Goal: Task Accomplishment & Management: Use online tool/utility

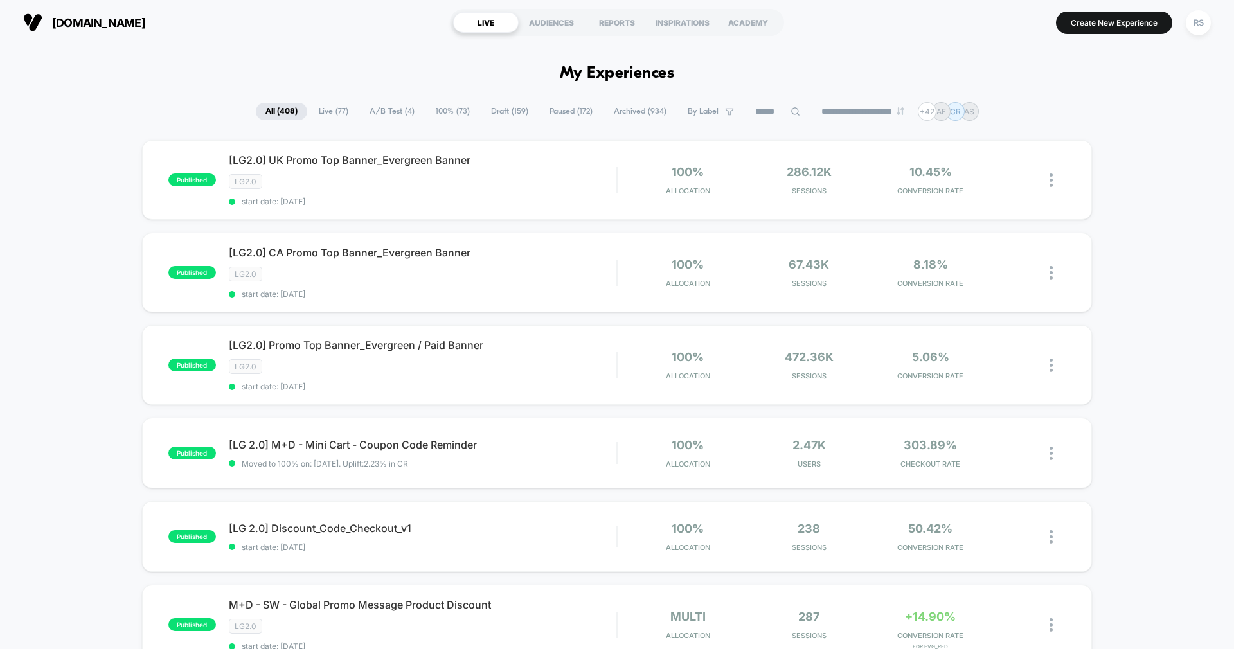
click at [382, 108] on span "A/B Test ( 4 )" at bounding box center [392, 111] width 64 height 17
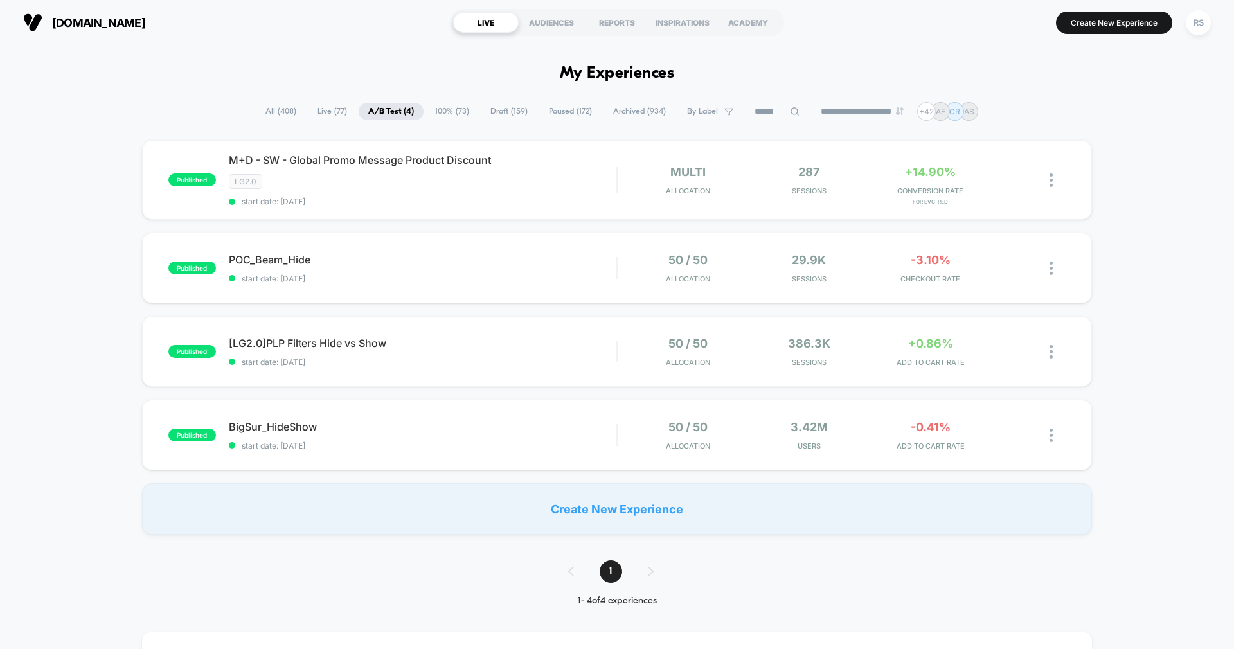
click at [283, 111] on span "All ( 408 )" at bounding box center [281, 111] width 50 height 17
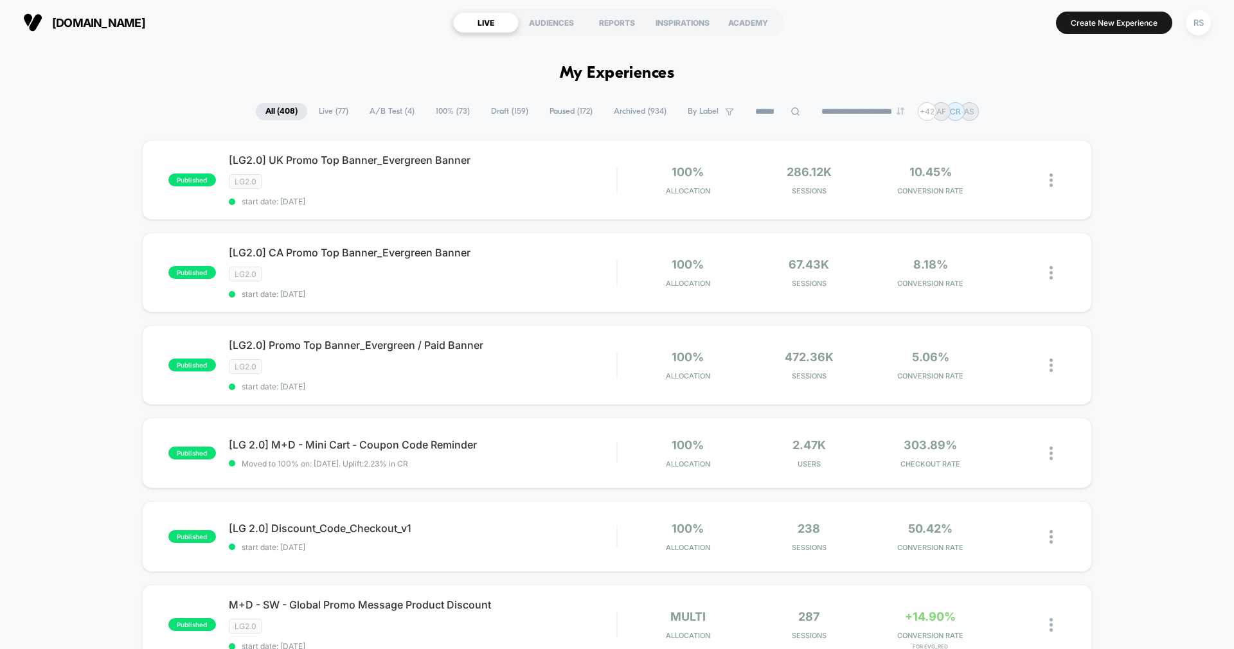
click at [755, 113] on input at bounding box center [777, 111] width 64 height 15
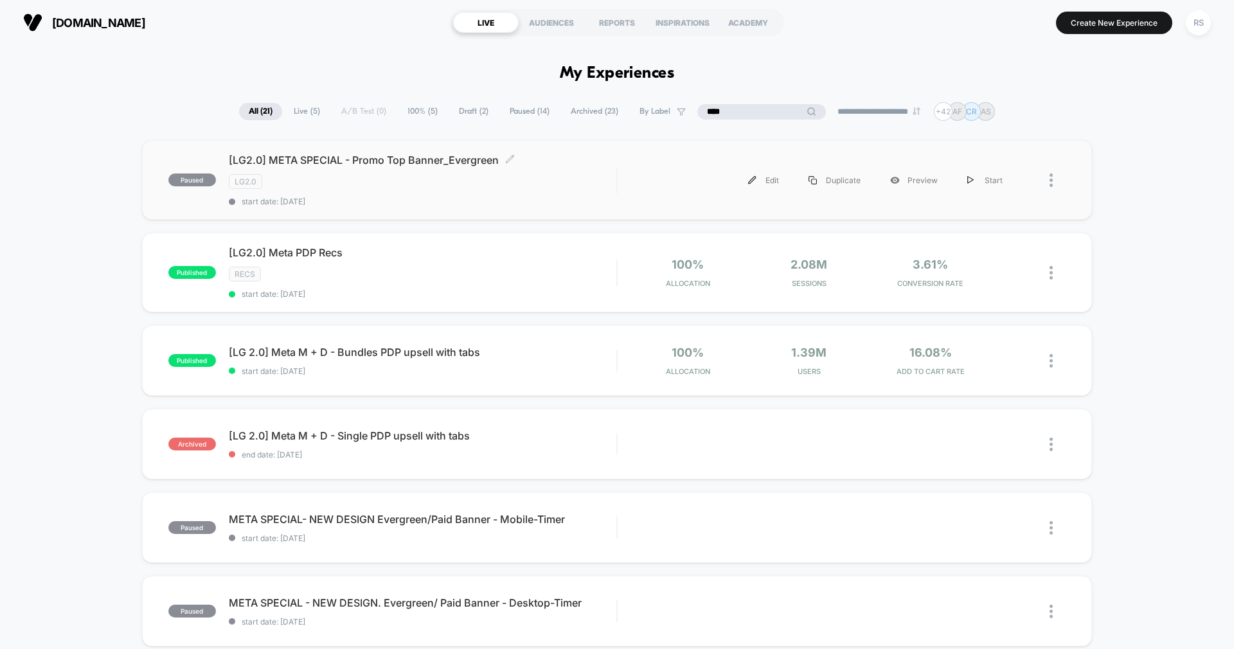
type input "****"
click at [463, 167] on div "[LG2.0] META SPECIAL - Promo Top Banner_Evergreen Click to edit experience deta…" at bounding box center [422, 180] width 387 height 53
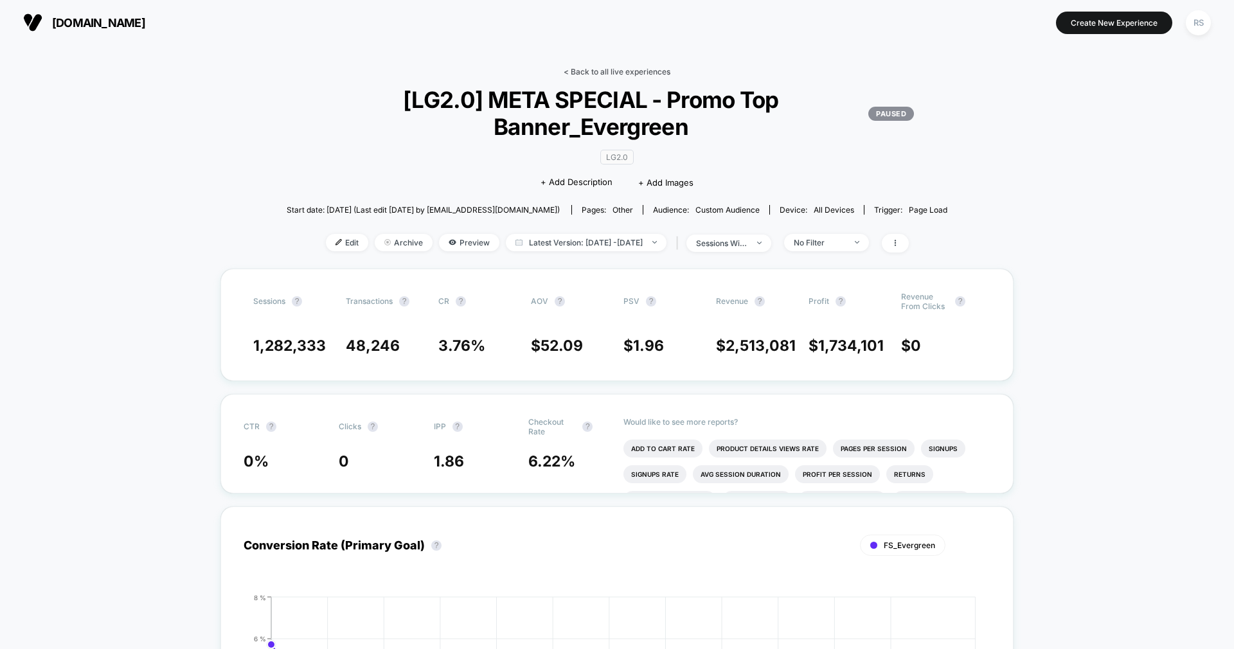
click at [626, 71] on link "< Back to all live experiences" at bounding box center [616, 72] width 107 height 10
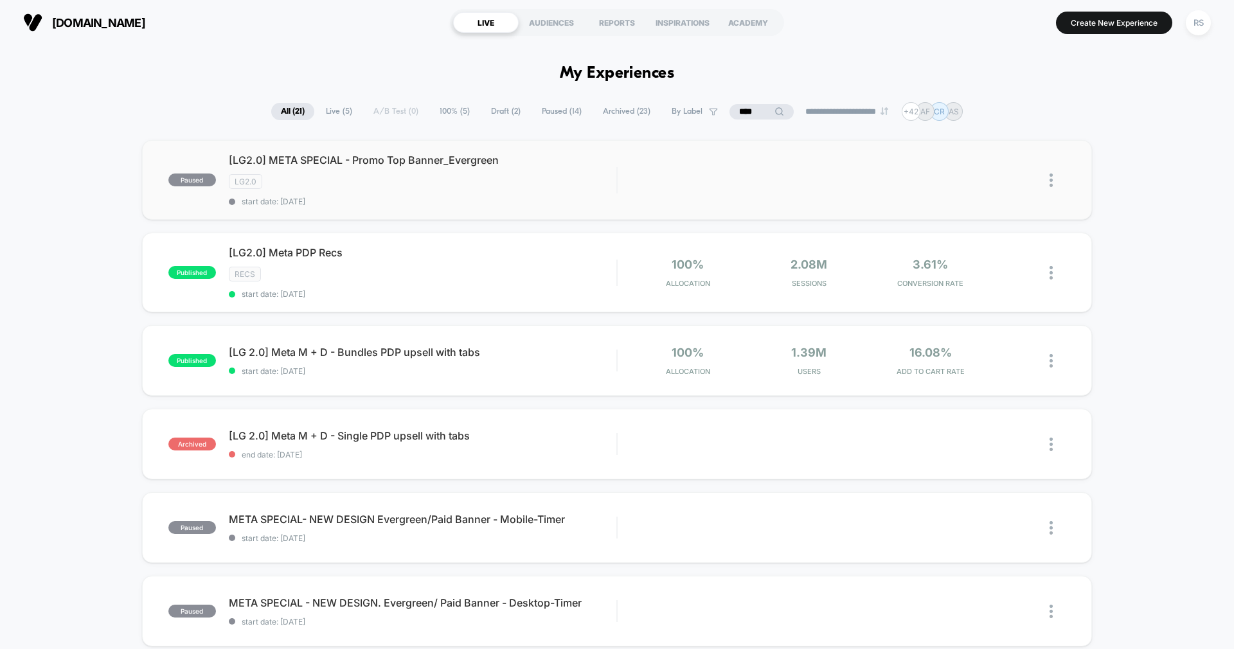
click at [1050, 178] on img at bounding box center [1050, 179] width 3 height 13
click at [988, 161] on div "Start" at bounding box center [985, 165] width 116 height 29
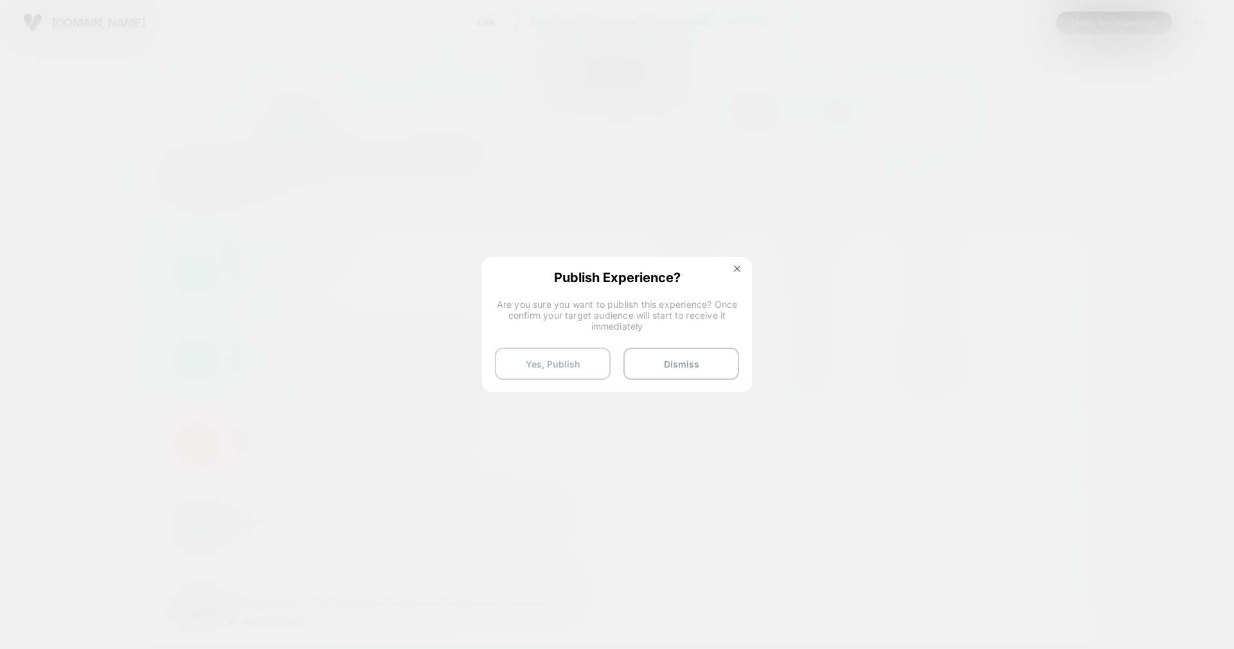
click at [560, 371] on button "Yes, Publish" at bounding box center [553, 364] width 116 height 32
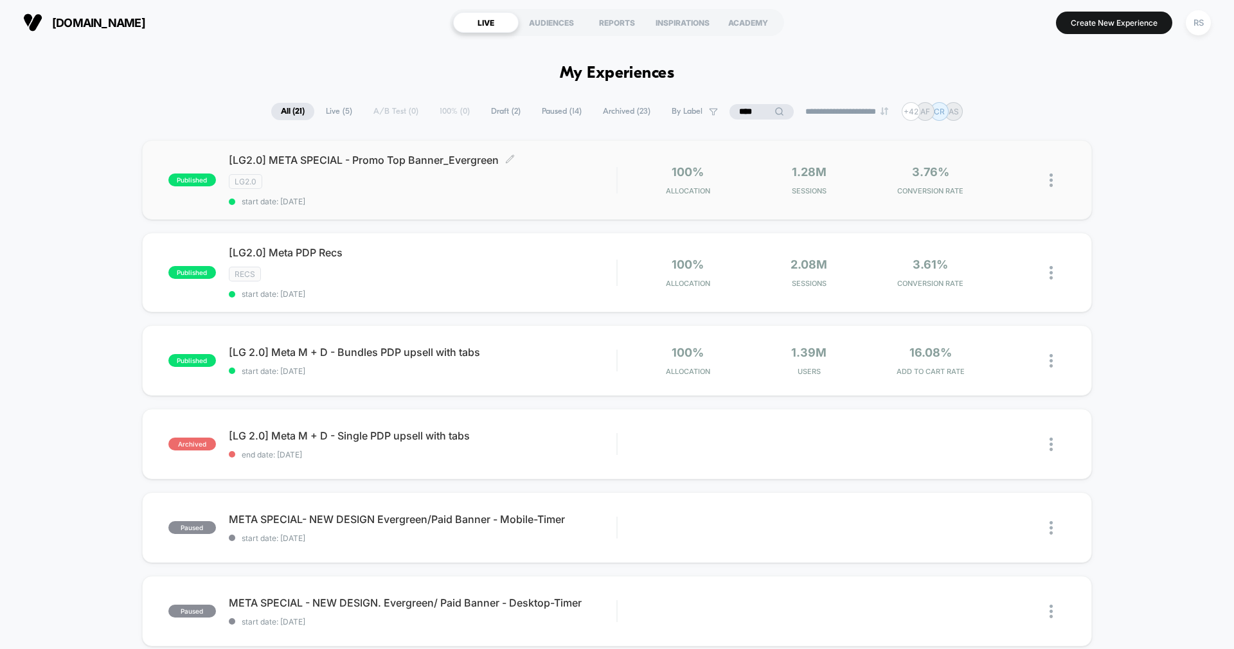
click at [417, 168] on div "[LG2.0] META SPECIAL - Promo Top Banner_Evergreen Click to edit experience deta…" at bounding box center [422, 180] width 387 height 53
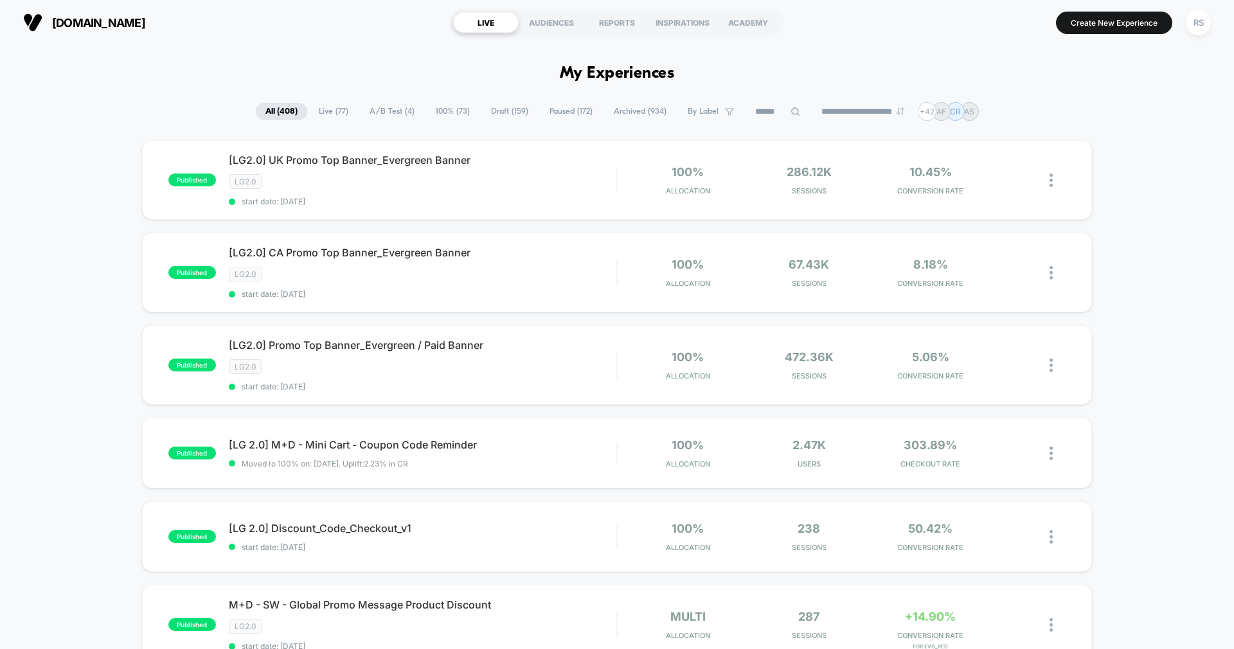
click at [774, 110] on input at bounding box center [777, 111] width 64 height 15
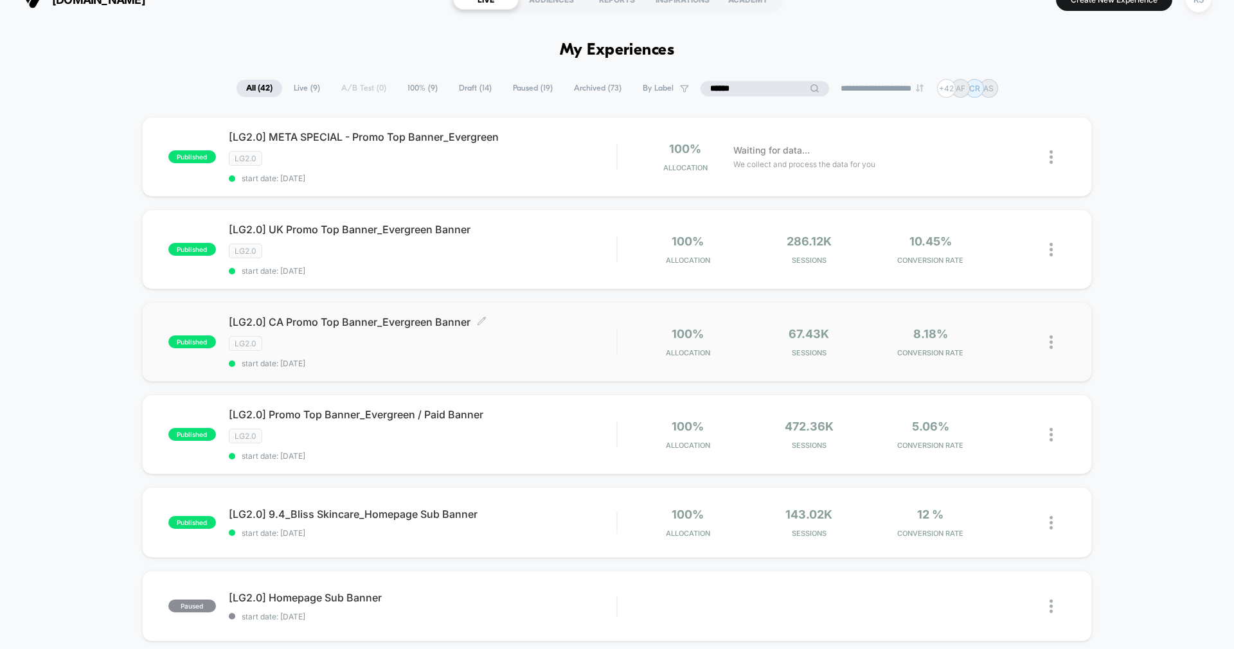
scroll to position [26, 0]
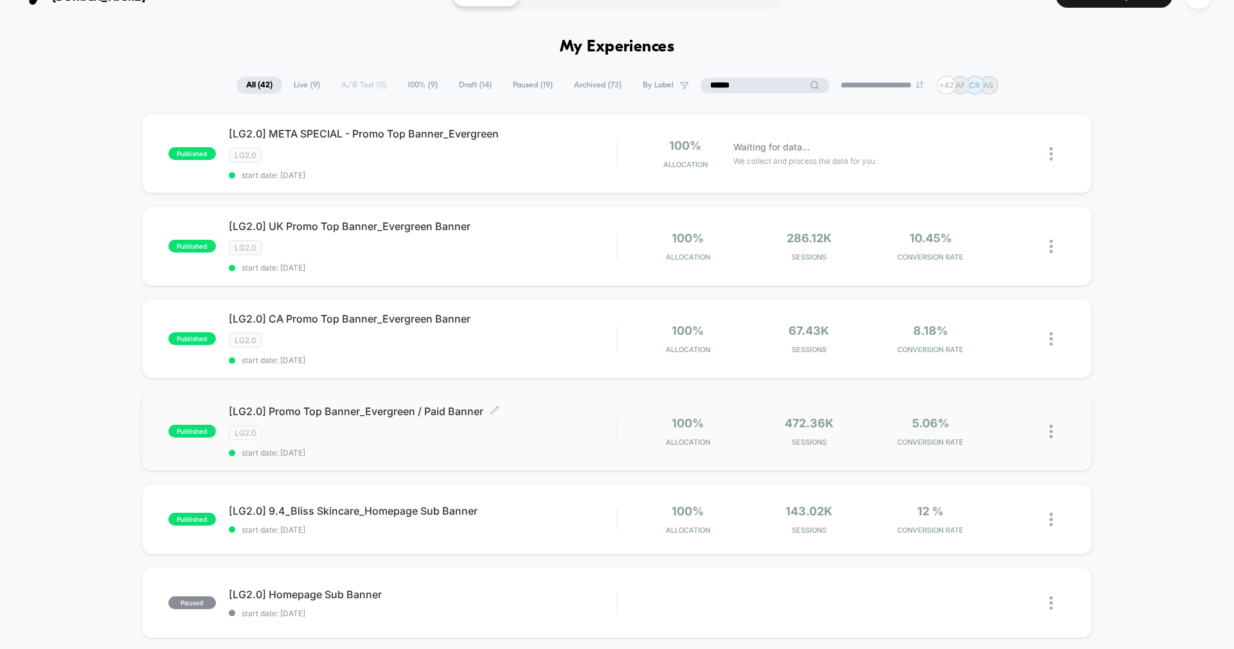
type input "******"
click at [384, 411] on span "[LG2.0] Promo Top Banner_Evergreen / Paid Banner Click to edit experience detai…" at bounding box center [422, 411] width 387 height 13
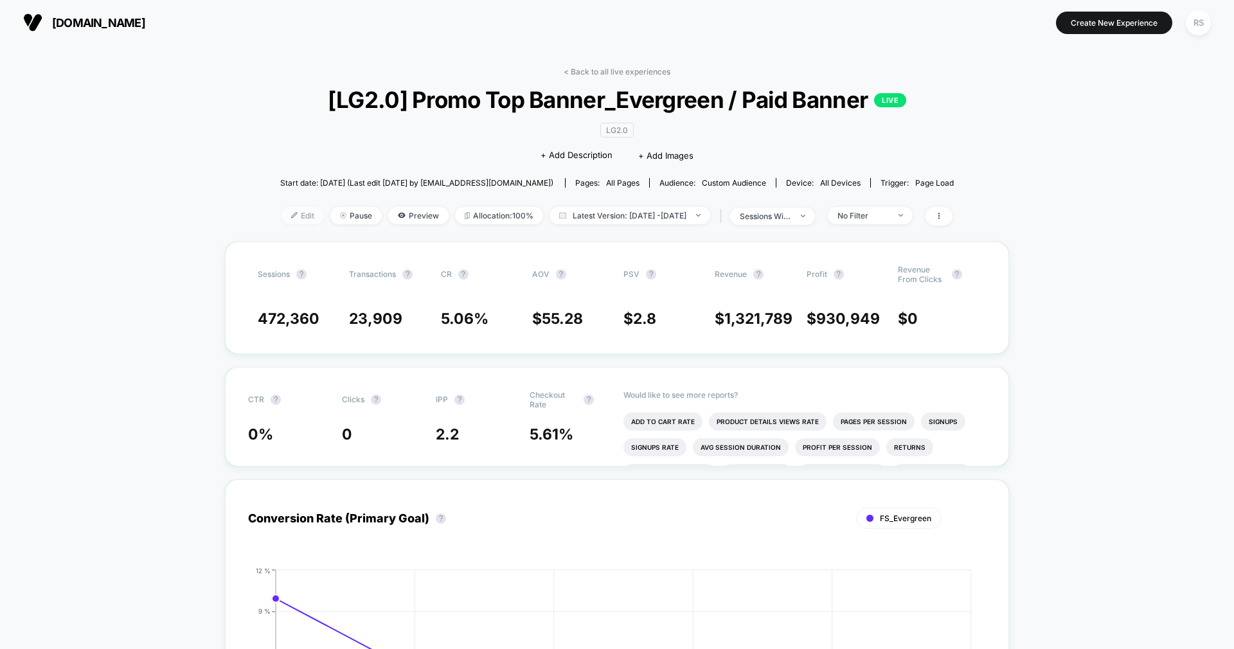
click at [291, 217] on img at bounding box center [294, 215] width 6 height 6
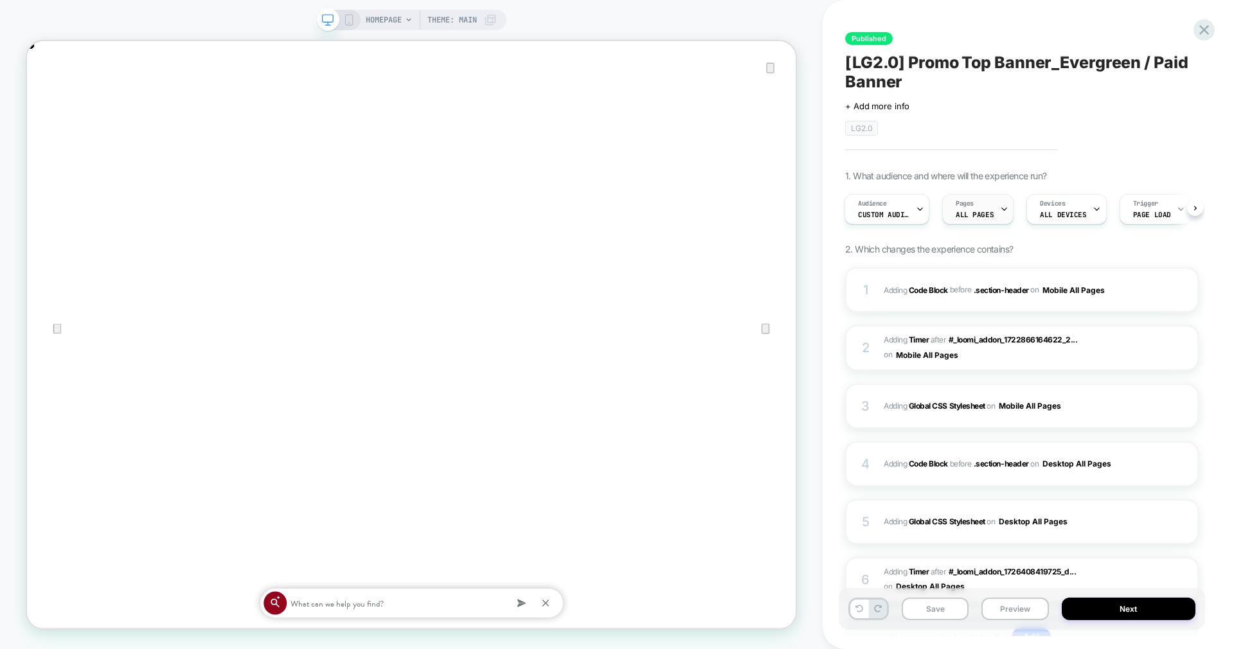
scroll to position [0, 1025]
click at [972, 210] on span "ALL PAGES" at bounding box center [974, 214] width 38 height 9
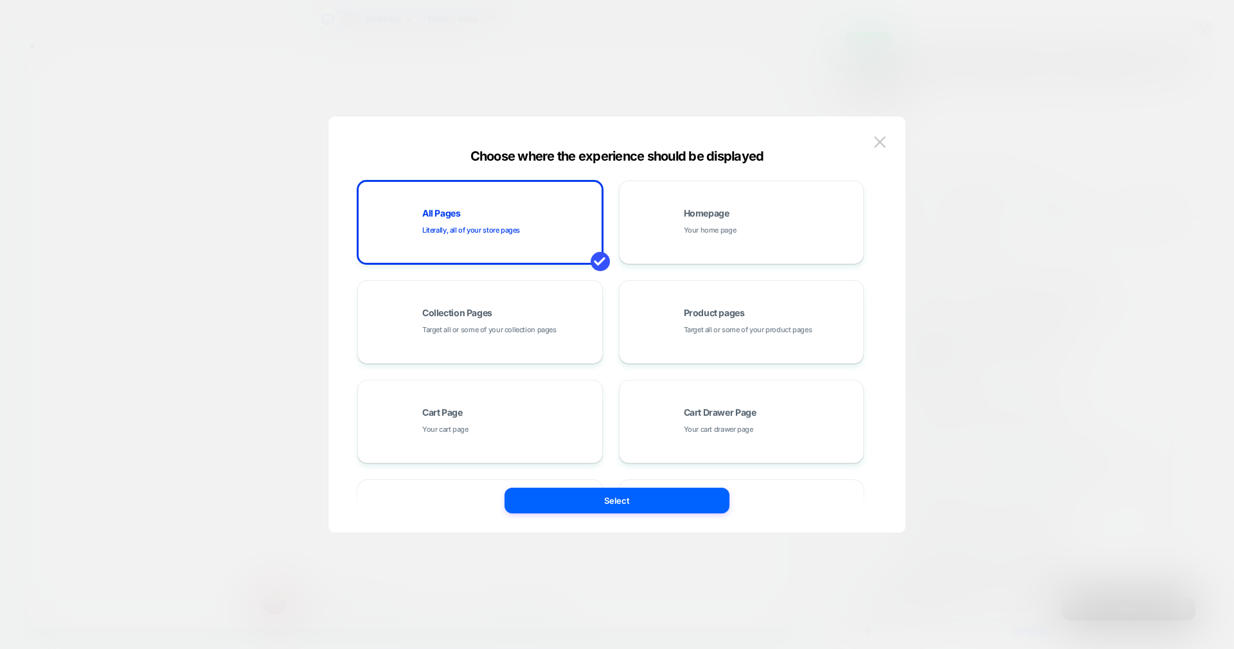
scroll to position [194, 0]
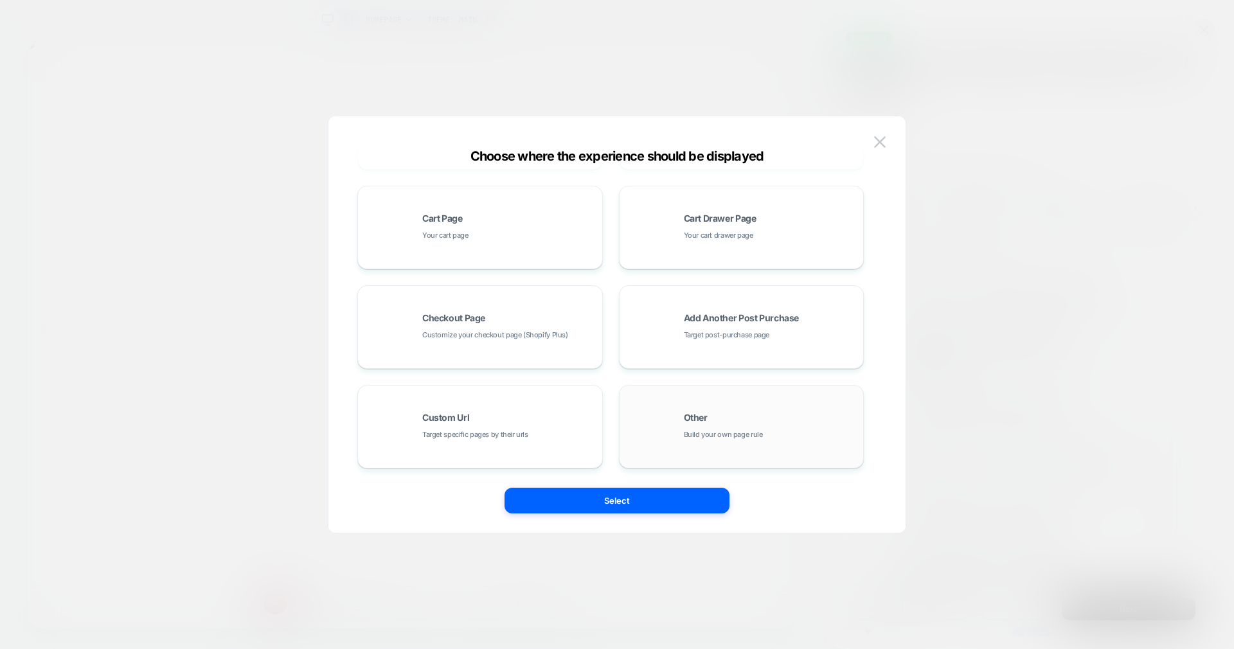
click at [704, 415] on span "Other" at bounding box center [696, 417] width 24 height 9
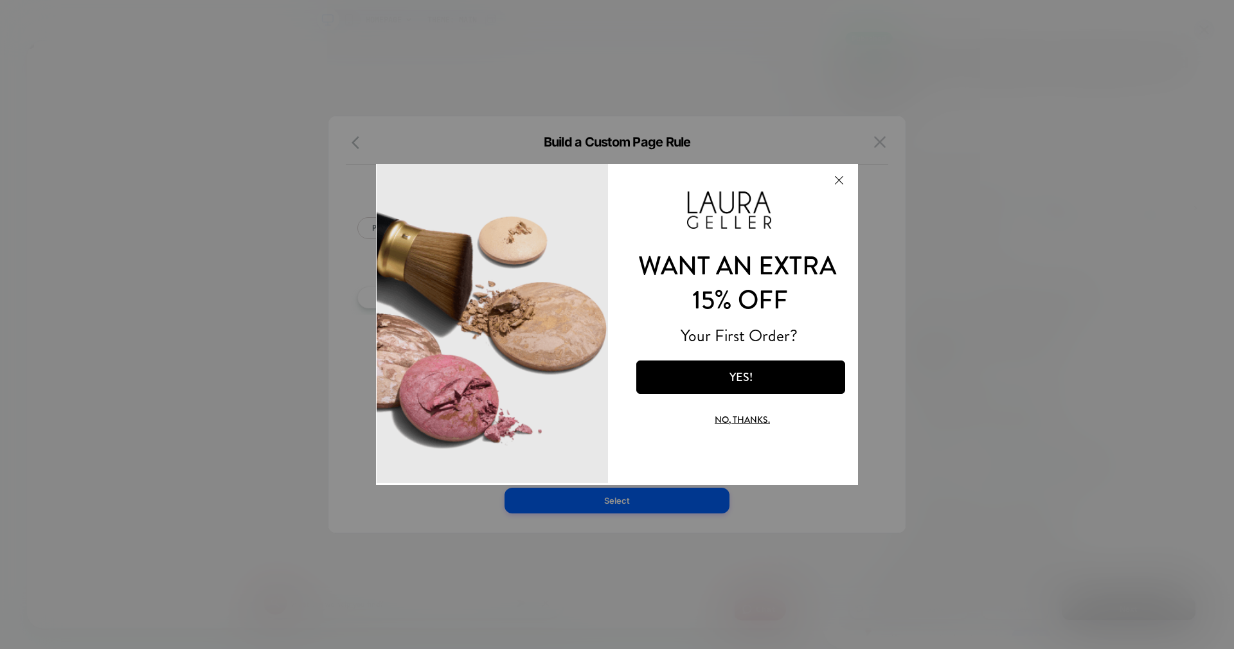
scroll to position [0, 0]
click at [837, 181] on button "Close Modal" at bounding box center [838, 179] width 35 height 31
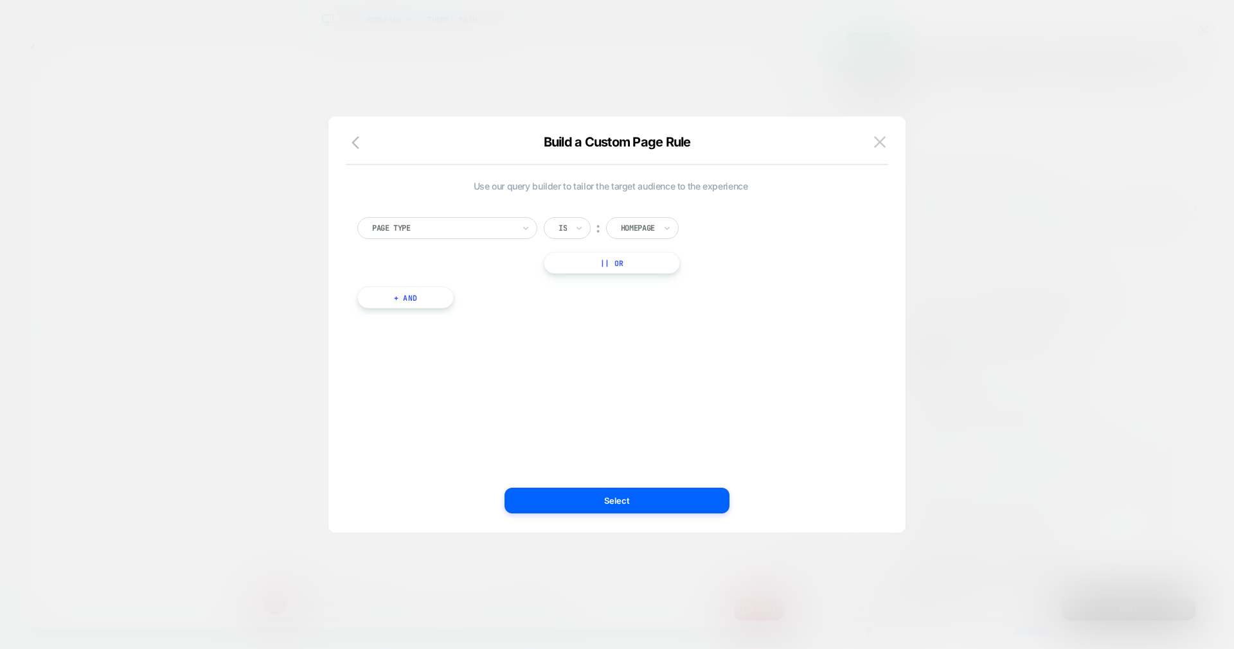
click at [504, 221] on div "Page Type" at bounding box center [443, 228] width 144 height 14
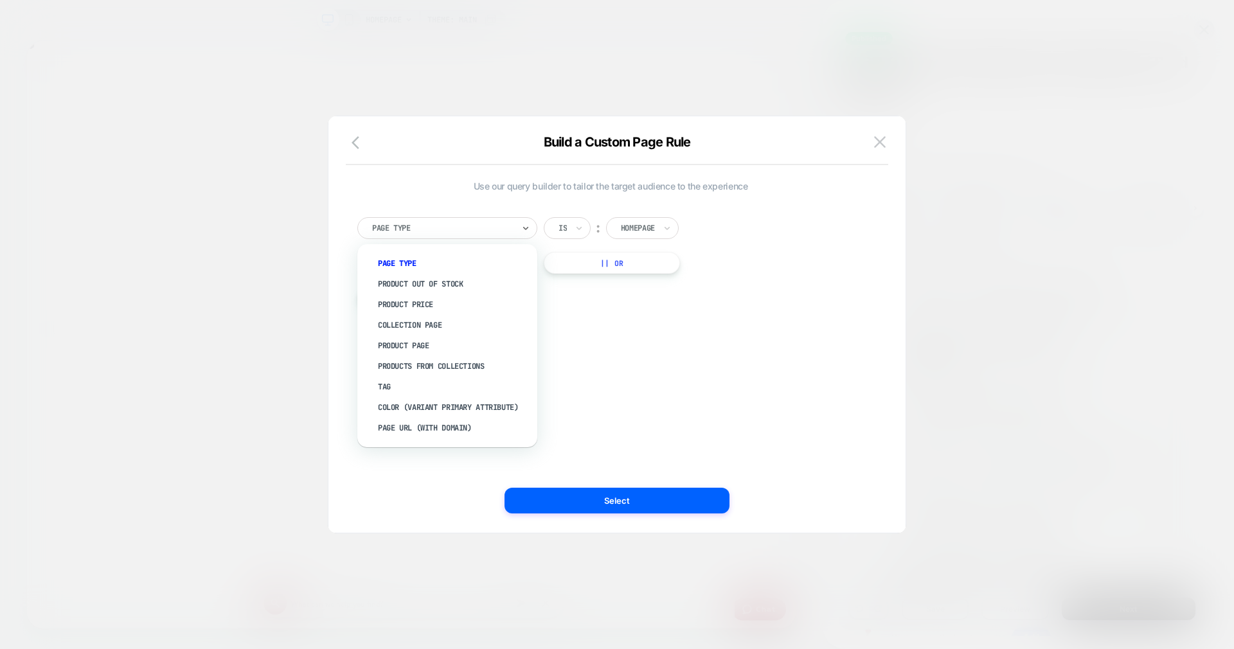
scroll to position [0, 2050]
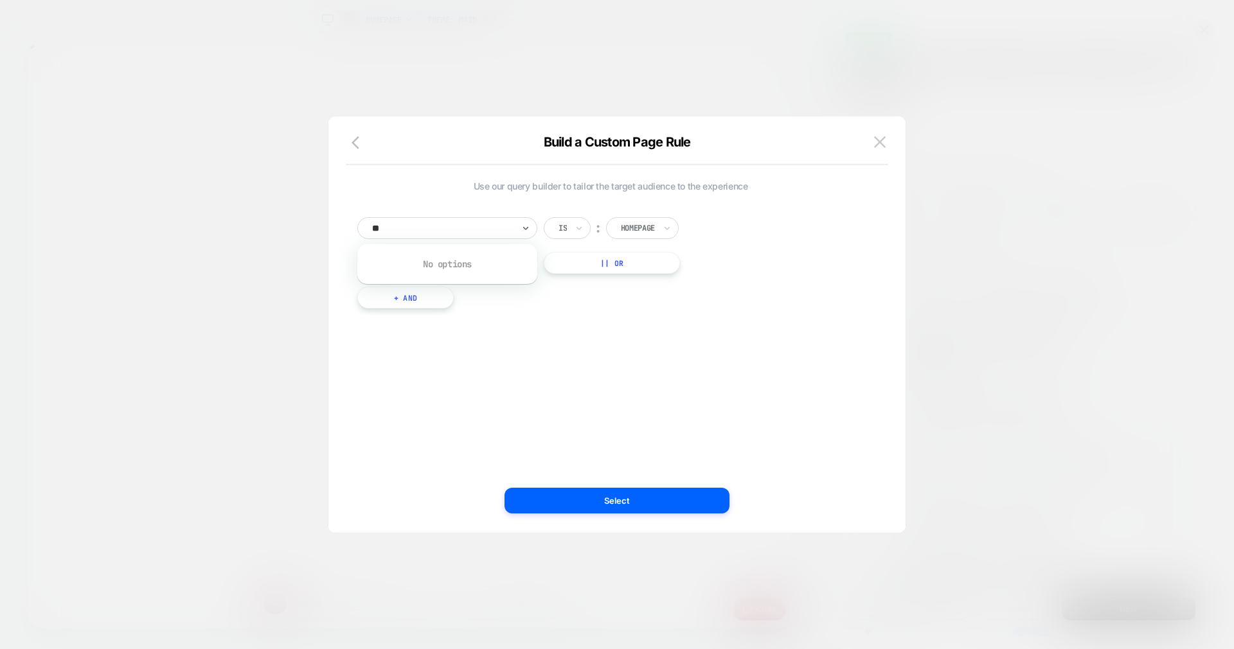
type input "***"
click at [421, 265] on div "Page Url (WITH DOMAIN)" at bounding box center [453, 263] width 167 height 21
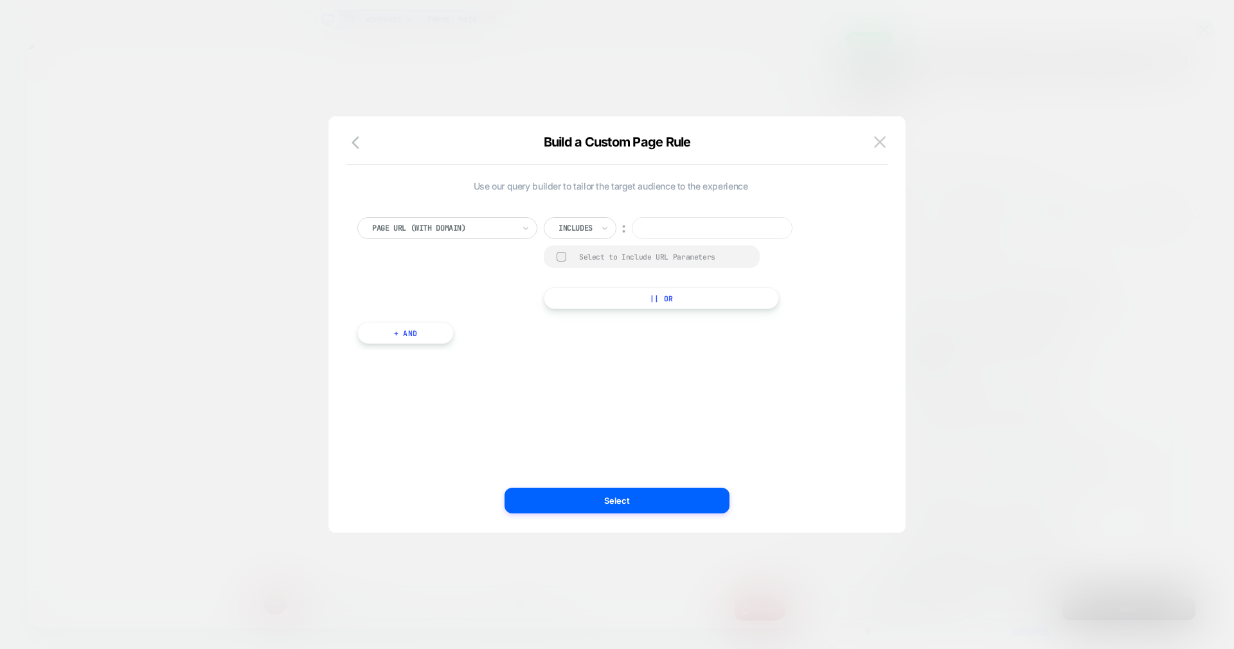
scroll to position [0, 0]
click at [589, 228] on div at bounding box center [575, 228] width 34 height 12
click at [612, 321] on div "Not includes" at bounding box center [598, 325] width 84 height 21
click at [666, 231] on input at bounding box center [728, 228] width 161 height 22
type input "*"
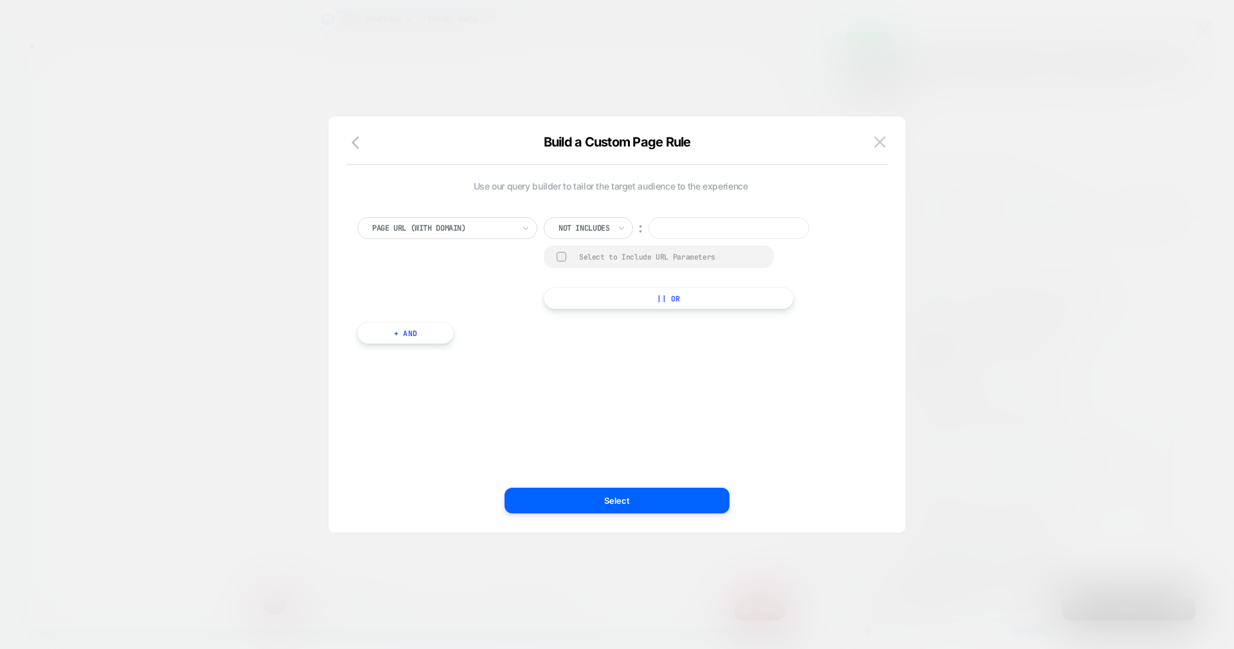
type input "*"
type input "**********"
click at [382, 336] on button "+ And" at bounding box center [405, 333] width 96 height 22
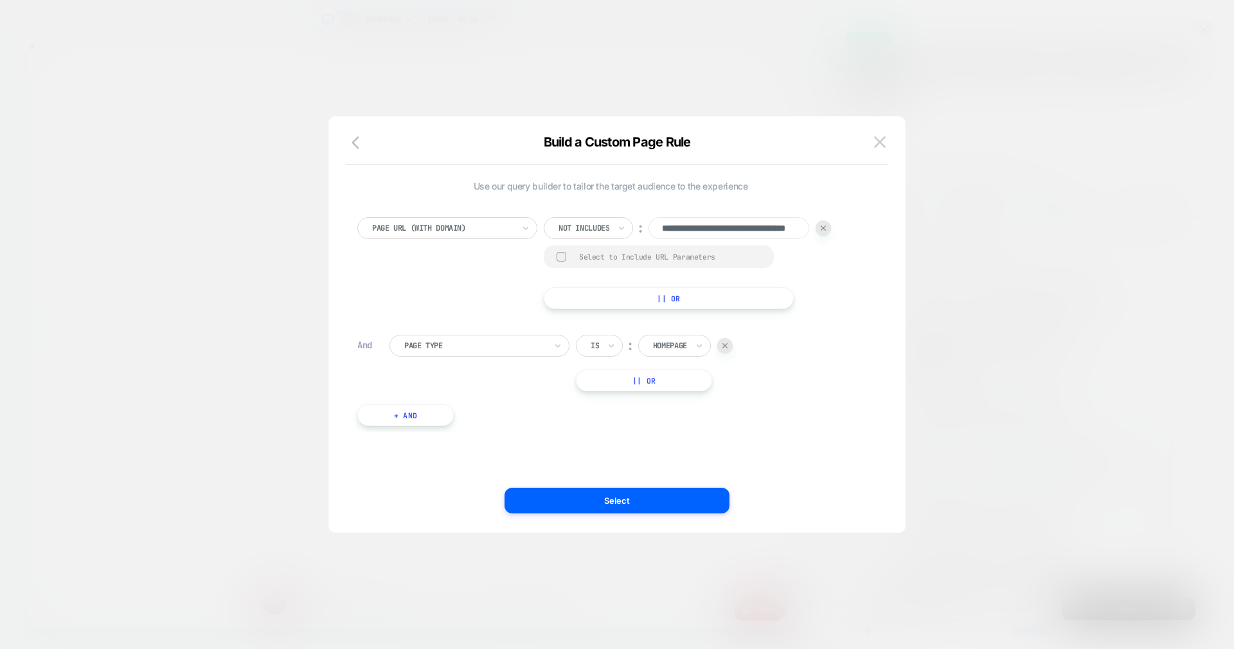
click at [450, 339] on div "Page Type" at bounding box center [475, 346] width 144 height 14
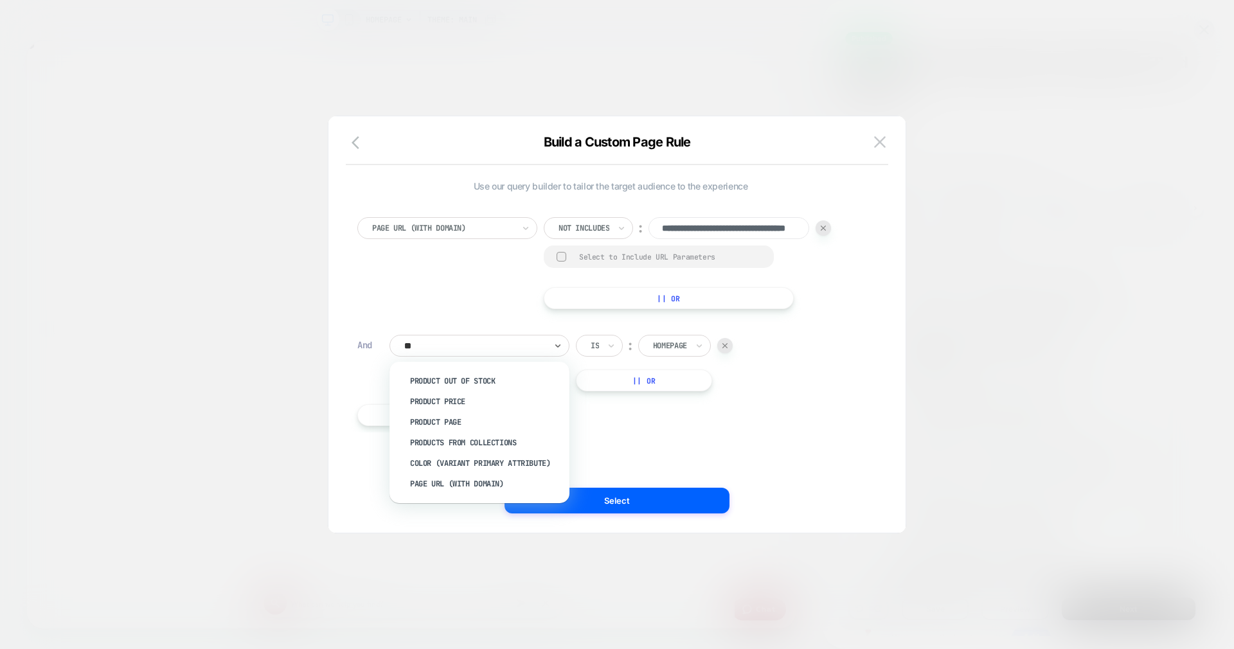
type input "***"
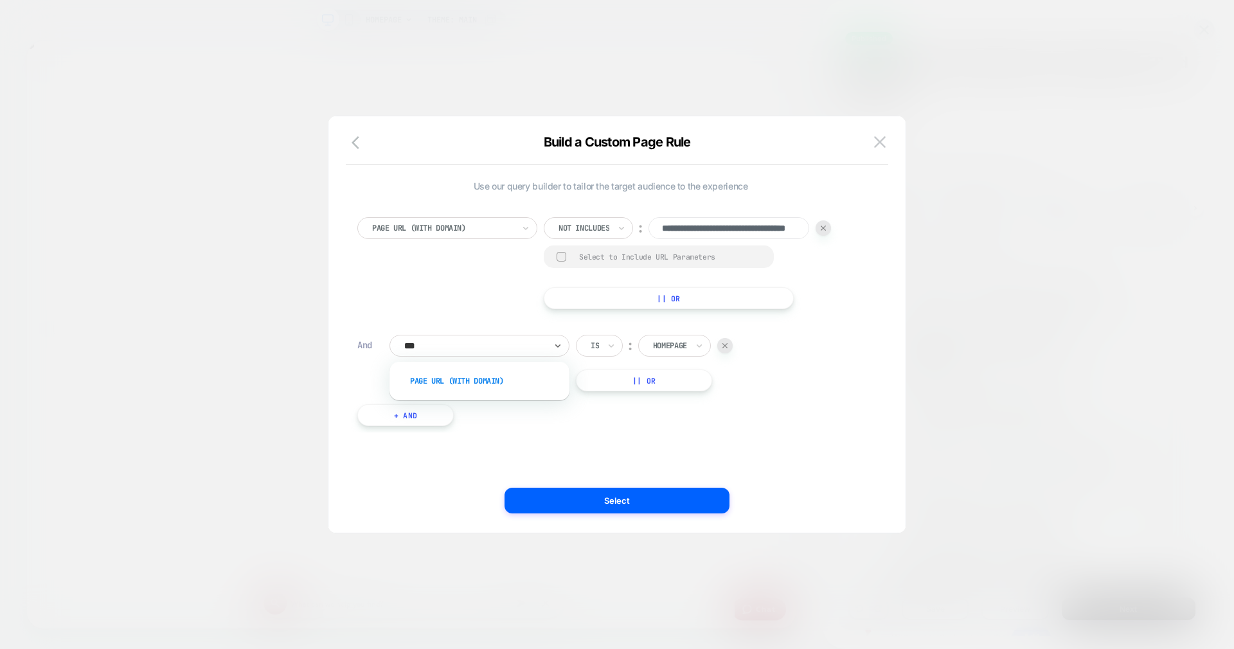
click at [450, 375] on div "Page Url (WITH DOMAIN)" at bounding box center [485, 381] width 167 height 21
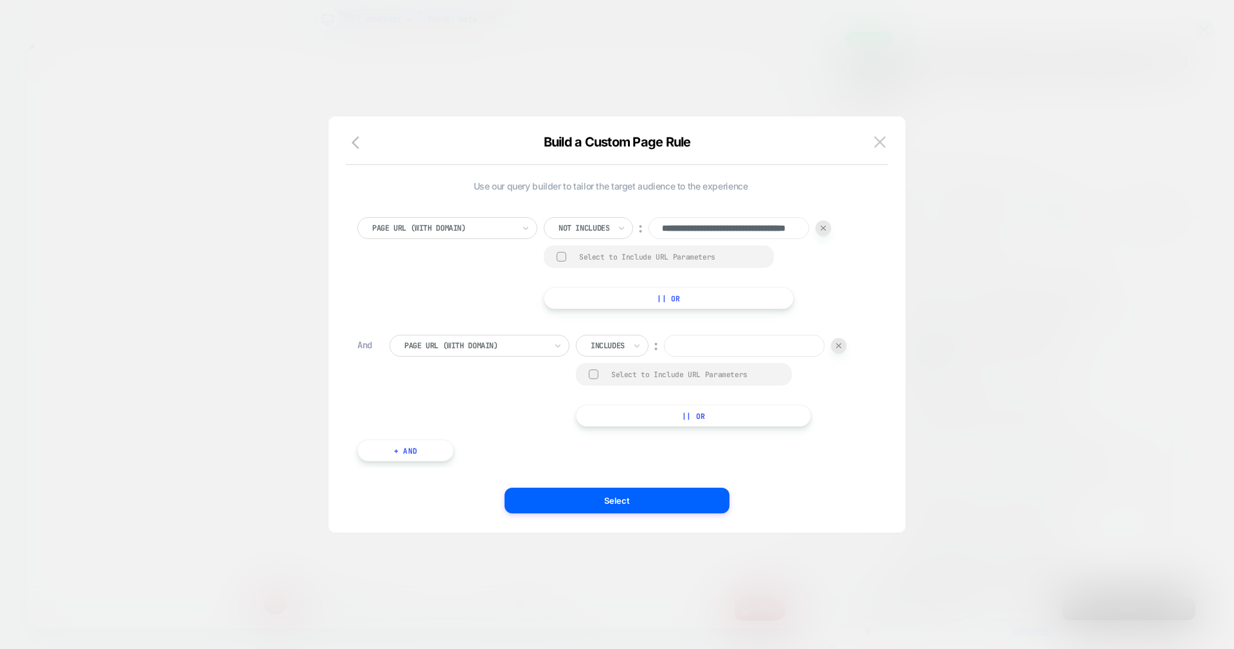
scroll to position [0, 1025]
click at [607, 342] on div at bounding box center [607, 346] width 34 height 12
click at [611, 439] on div "Not includes" at bounding box center [631, 442] width 84 height 21
click at [680, 357] on input at bounding box center [760, 346] width 161 height 22
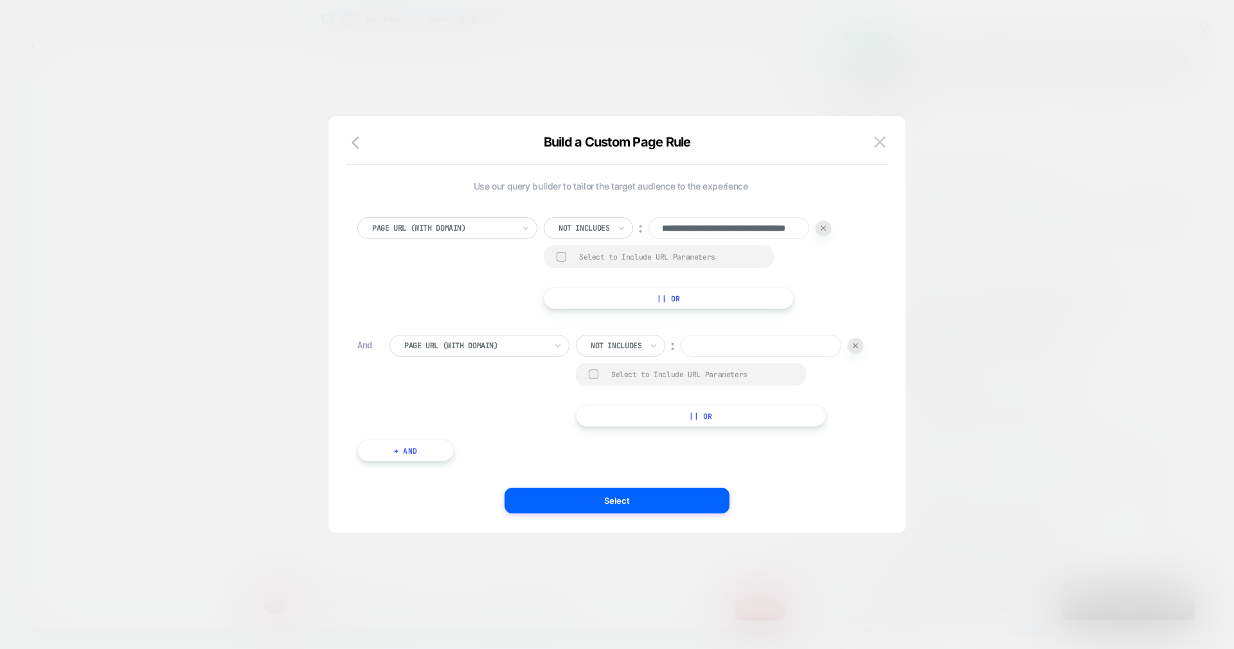
paste input "**********"
type input "**********"
click at [413, 461] on button "+ And" at bounding box center [405, 450] width 96 height 22
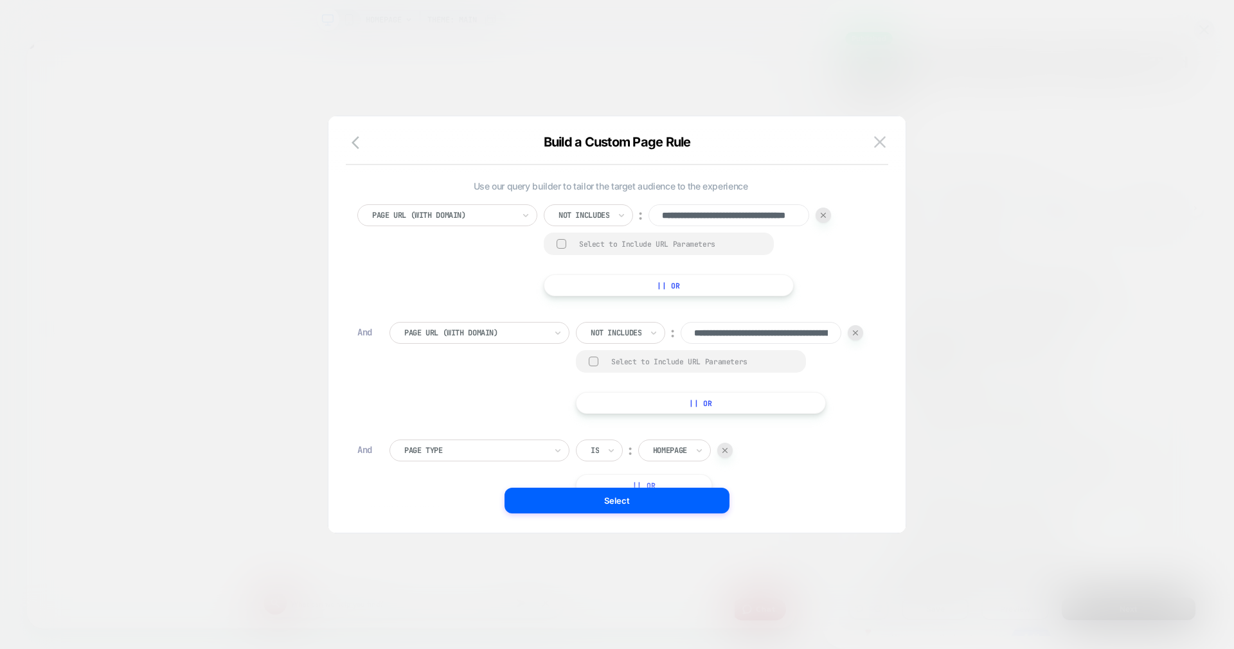
click at [414, 456] on div at bounding box center [474, 451] width 141 height 12
type input "***"
click at [423, 510] on div "Page Url (WITH DOMAIN)" at bounding box center [485, 507] width 167 height 21
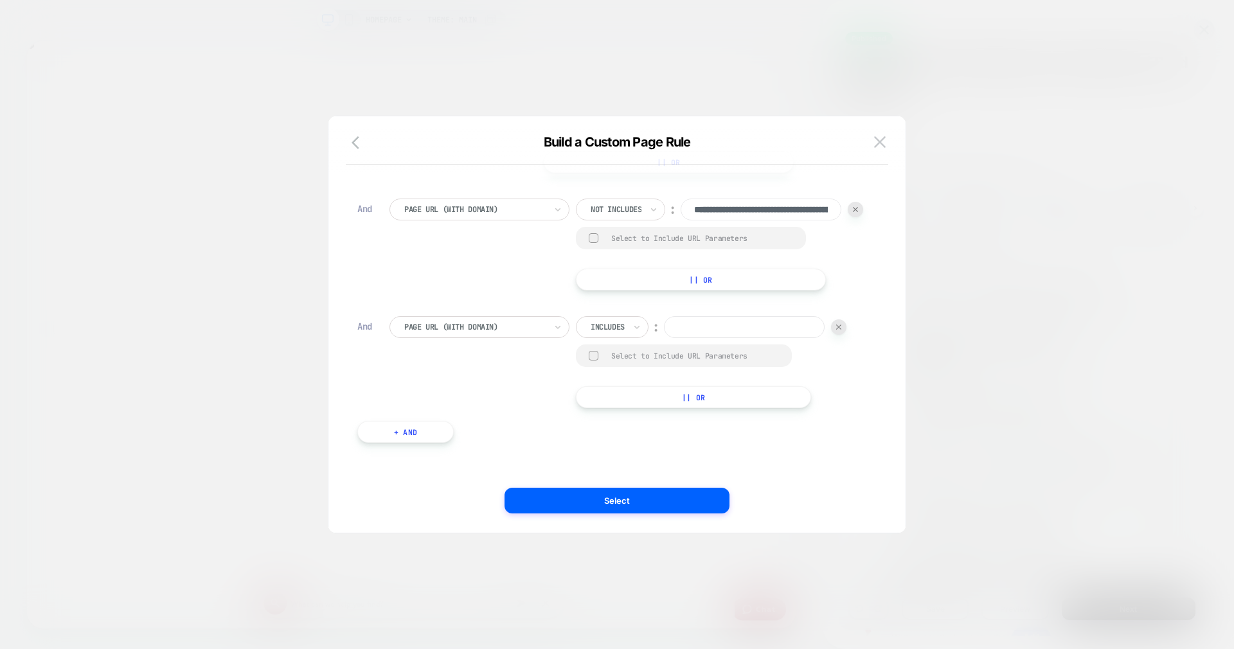
scroll to position [145, 0]
click at [610, 326] on div at bounding box center [607, 327] width 34 height 12
click at [622, 428] on div "Not includes" at bounding box center [631, 424] width 84 height 21
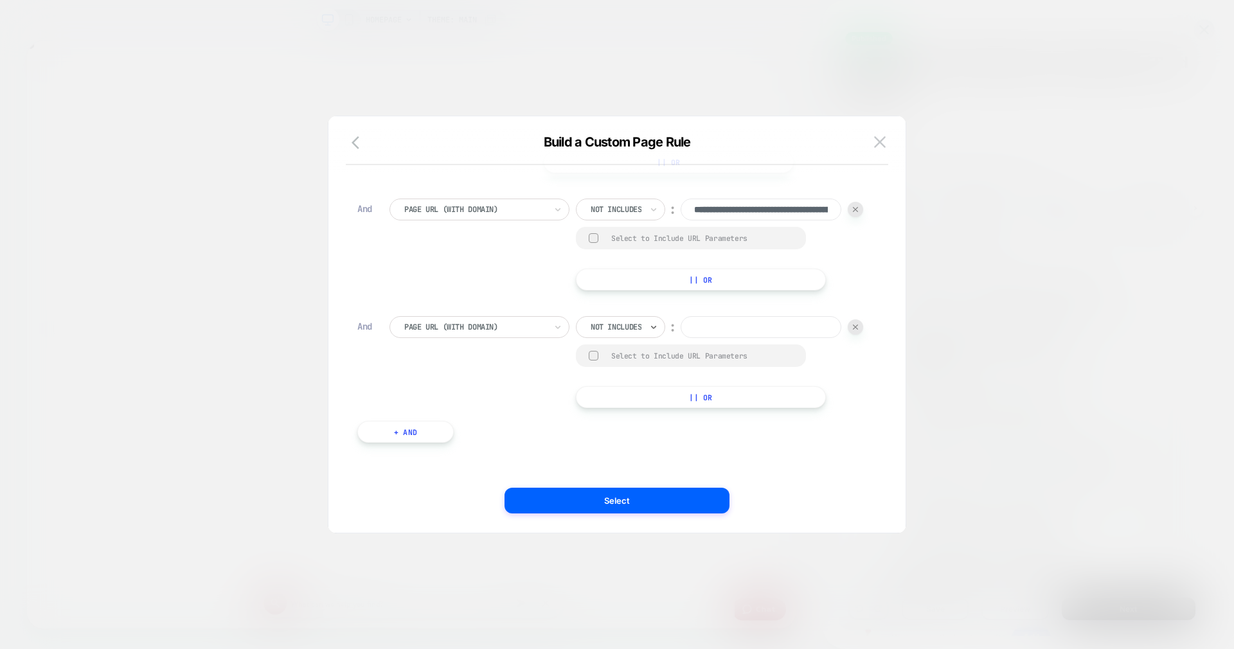
click at [680, 338] on input at bounding box center [760, 327] width 161 height 22
paste input "**********"
type input "**********"
click at [423, 443] on button "+ And" at bounding box center [405, 432] width 96 height 22
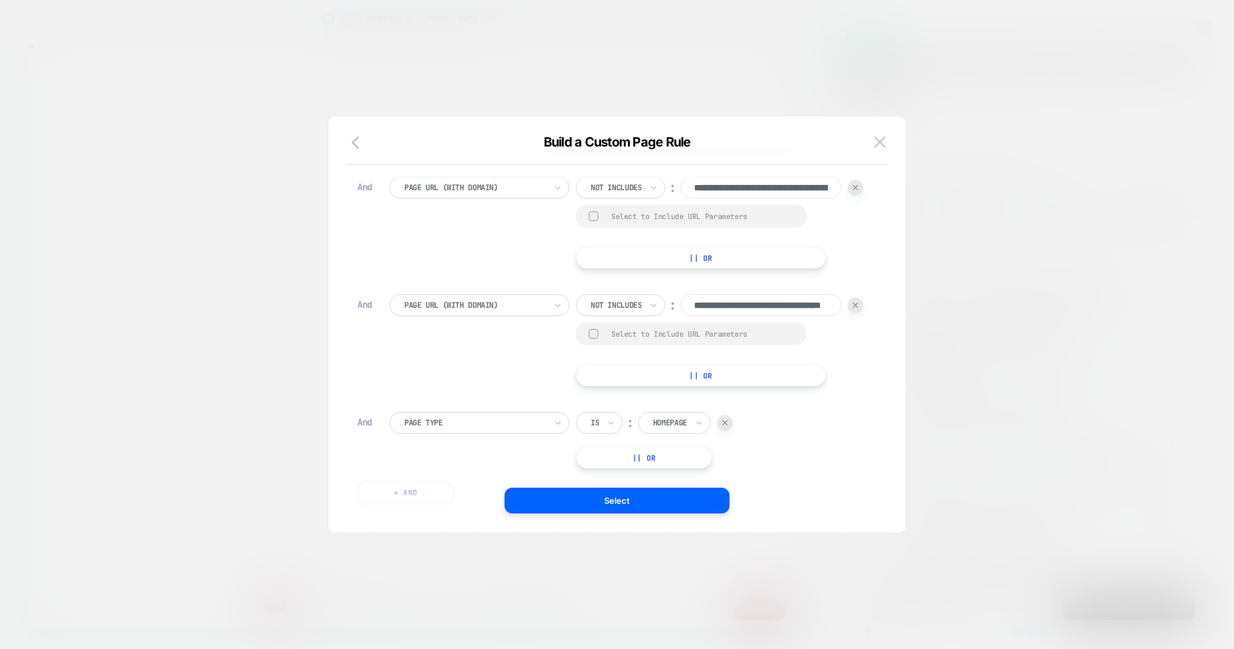
scroll to position [0, 0]
click at [451, 429] on div at bounding box center [474, 423] width 141 height 12
type input "***"
click at [461, 500] on div "Page Url (WITH DOMAIN)" at bounding box center [485, 502] width 167 height 21
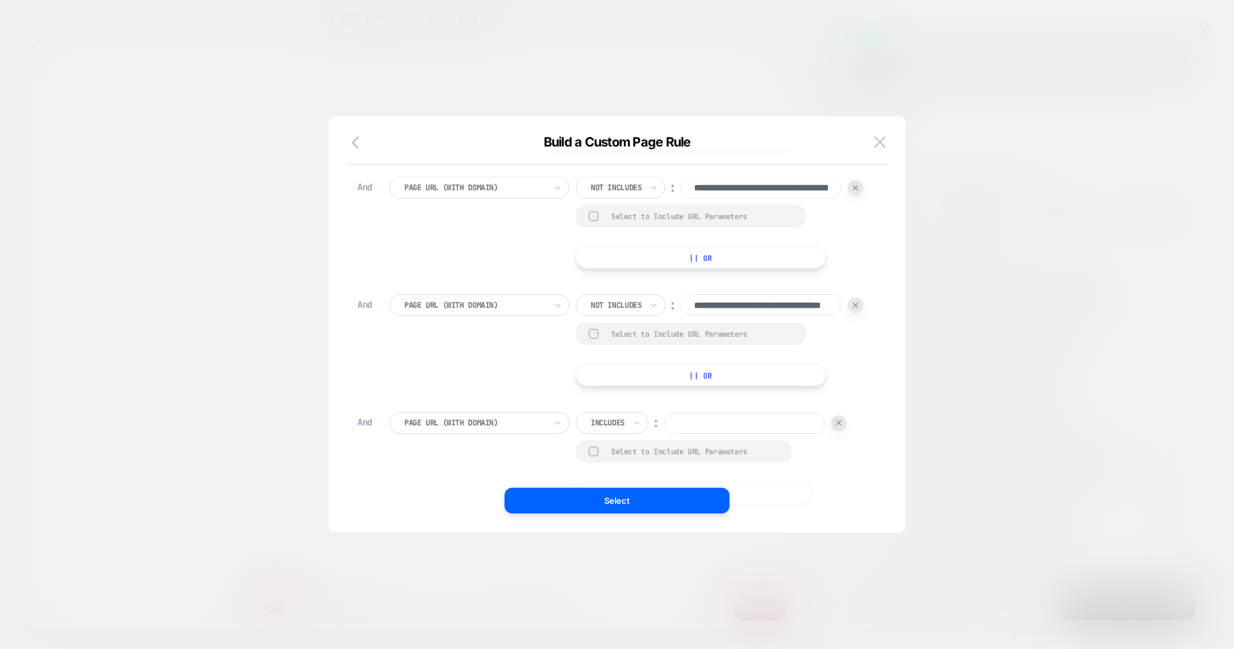
click at [616, 429] on div at bounding box center [607, 423] width 34 height 12
click at [612, 429] on div at bounding box center [607, 423] width 34 height 12
click at [626, 562] on div "Not includes" at bounding box center [631, 563] width 84 height 21
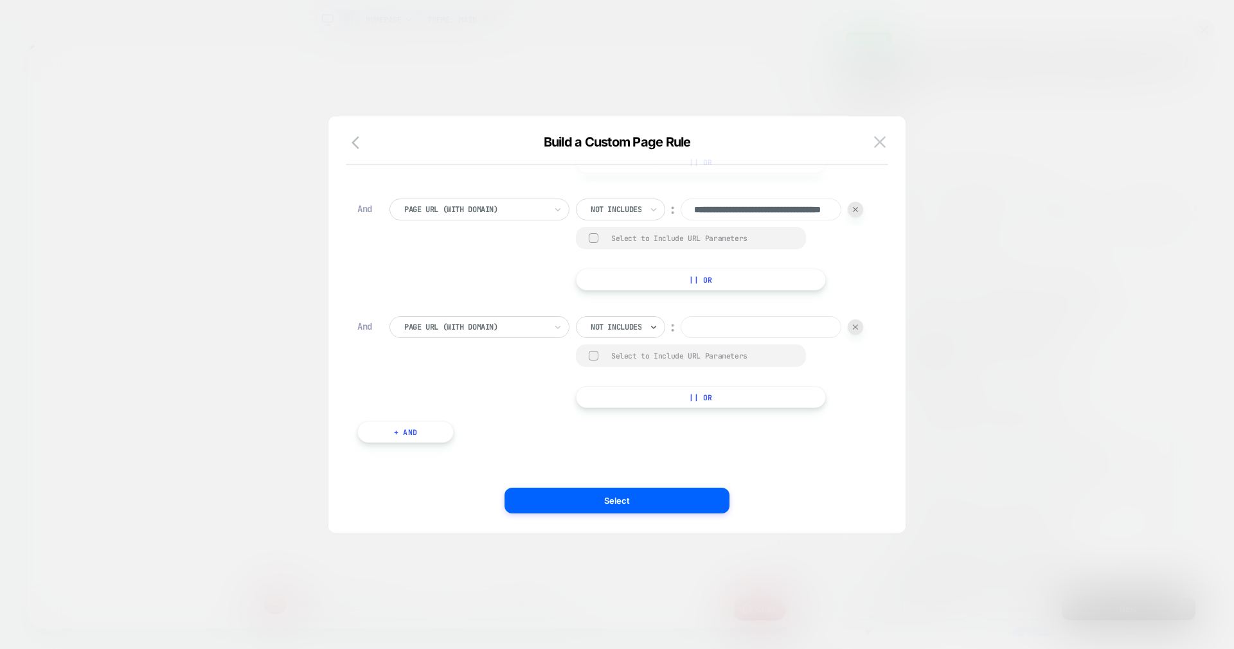
click at [680, 328] on input at bounding box center [760, 327] width 161 height 22
paste input "**********"
type input "**********"
click at [414, 431] on button "+ And" at bounding box center [405, 432] width 96 height 22
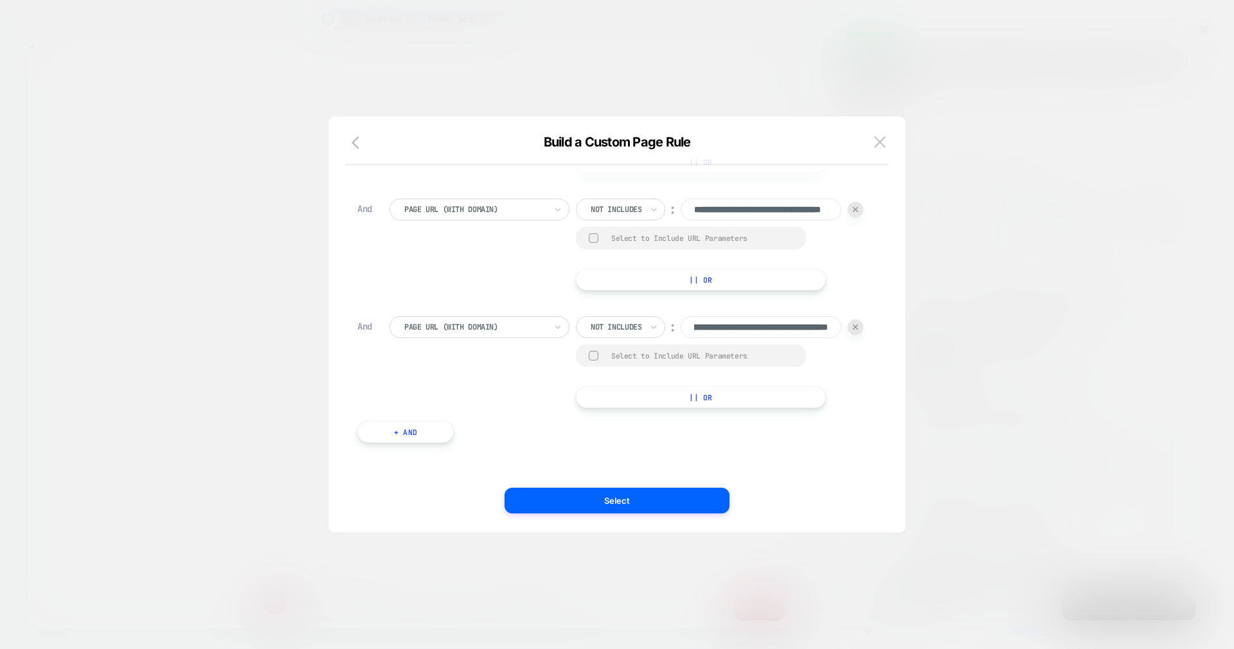
scroll to position [0, 0]
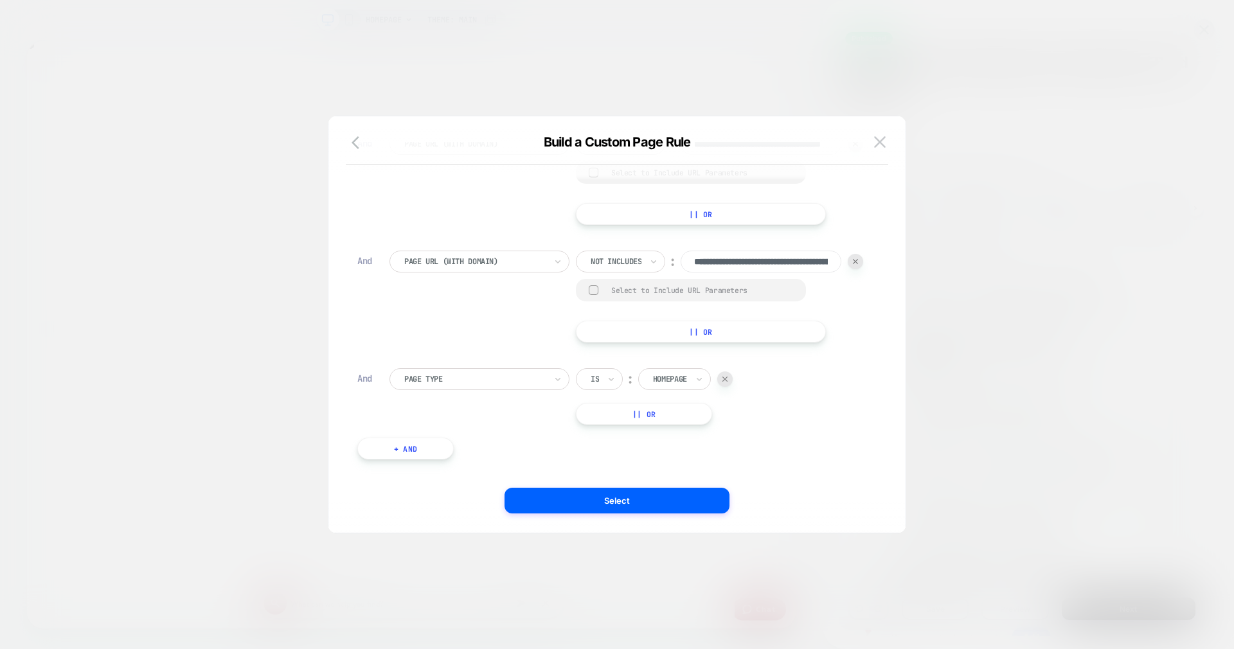
click at [470, 390] on div "Page Type" at bounding box center [479, 379] width 180 height 22
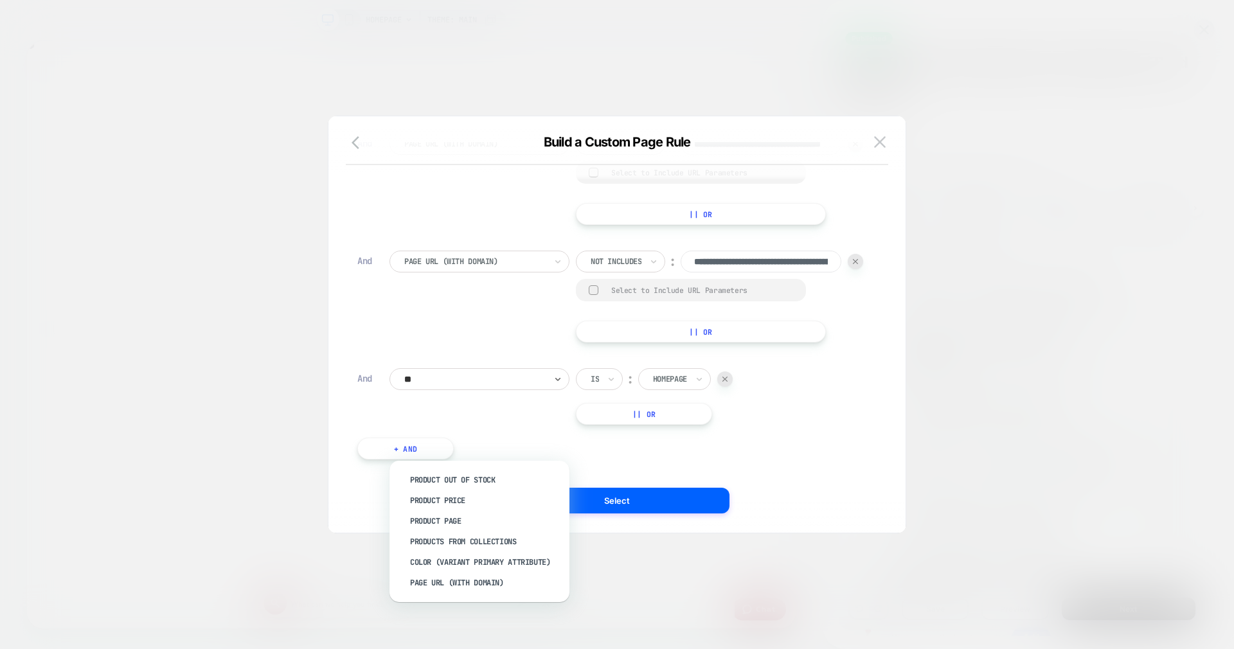
type input "***"
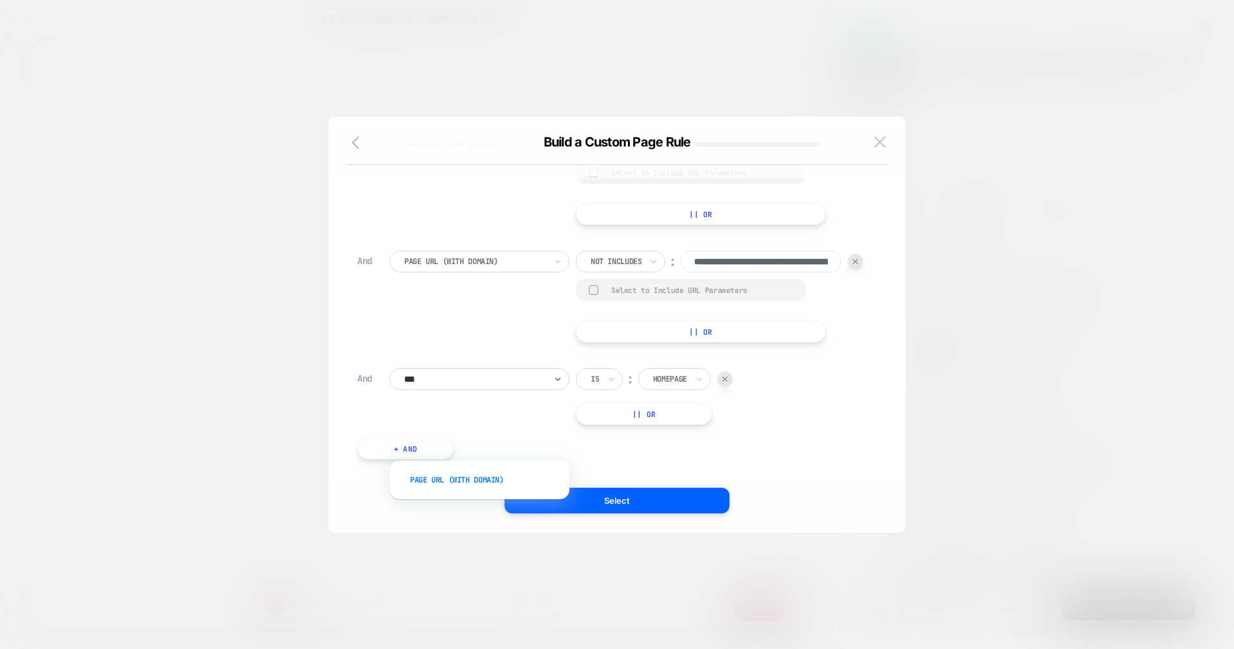
click at [458, 481] on div "Page Url (WITH DOMAIN)" at bounding box center [485, 480] width 167 height 21
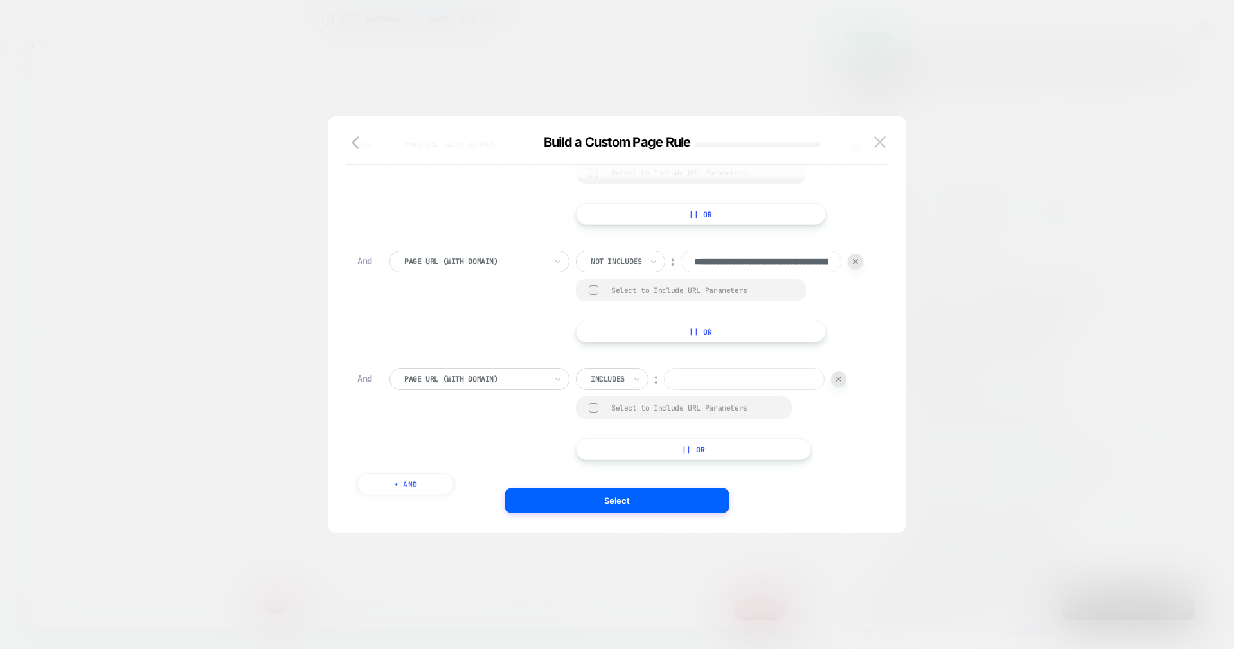
scroll to position [0, 2050]
click at [723, 390] on input at bounding box center [744, 379] width 161 height 22
click at [616, 385] on div at bounding box center [607, 379] width 34 height 12
click at [629, 540] on div "Not includes" at bounding box center [631, 541] width 84 height 21
click at [680, 390] on input at bounding box center [760, 379] width 161 height 22
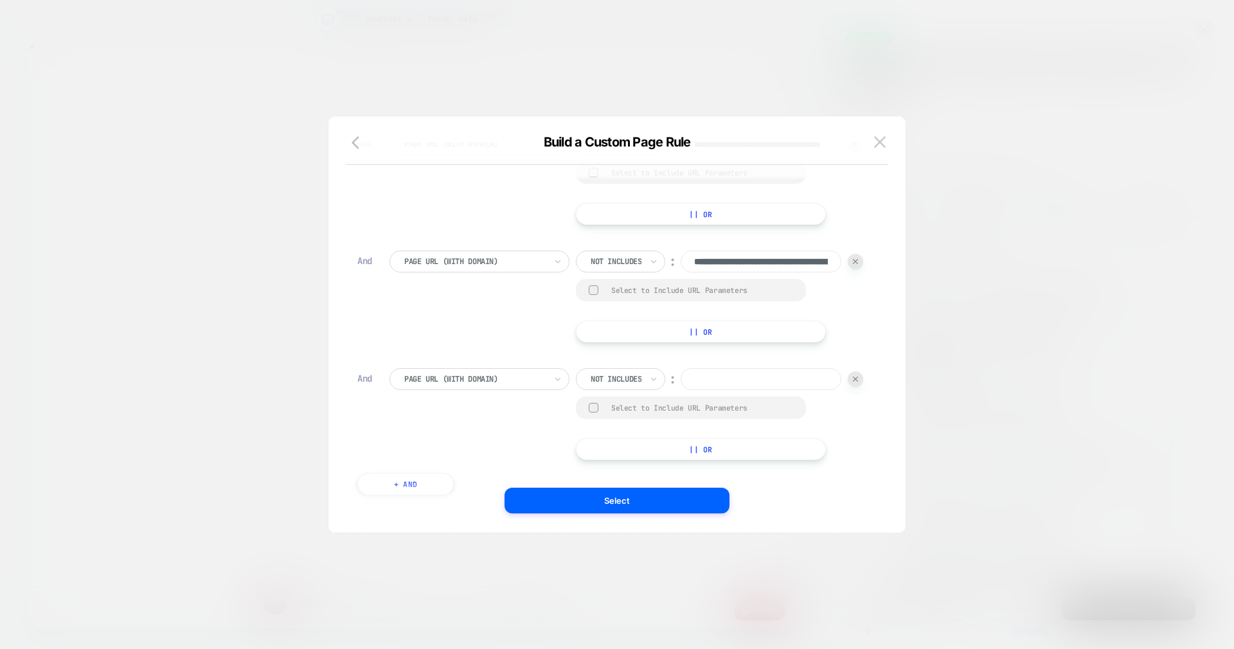
paste input "**********"
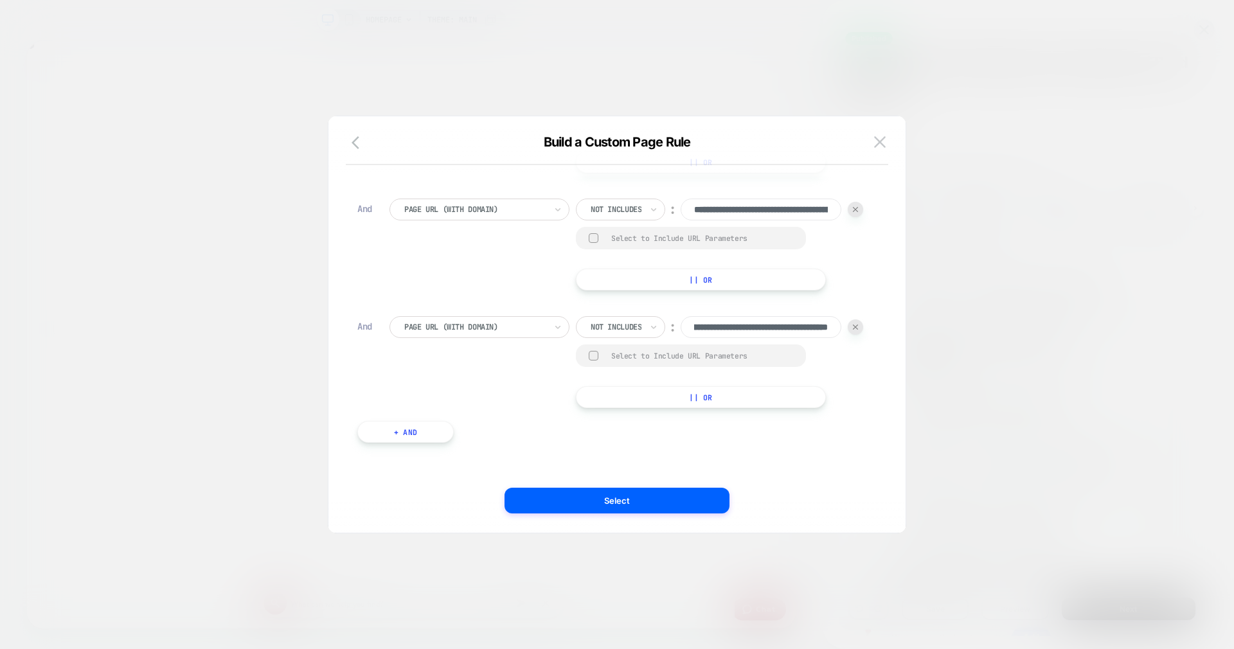
scroll to position [0, 0]
type input "**********"
click at [402, 438] on button "+ And" at bounding box center [405, 432] width 96 height 22
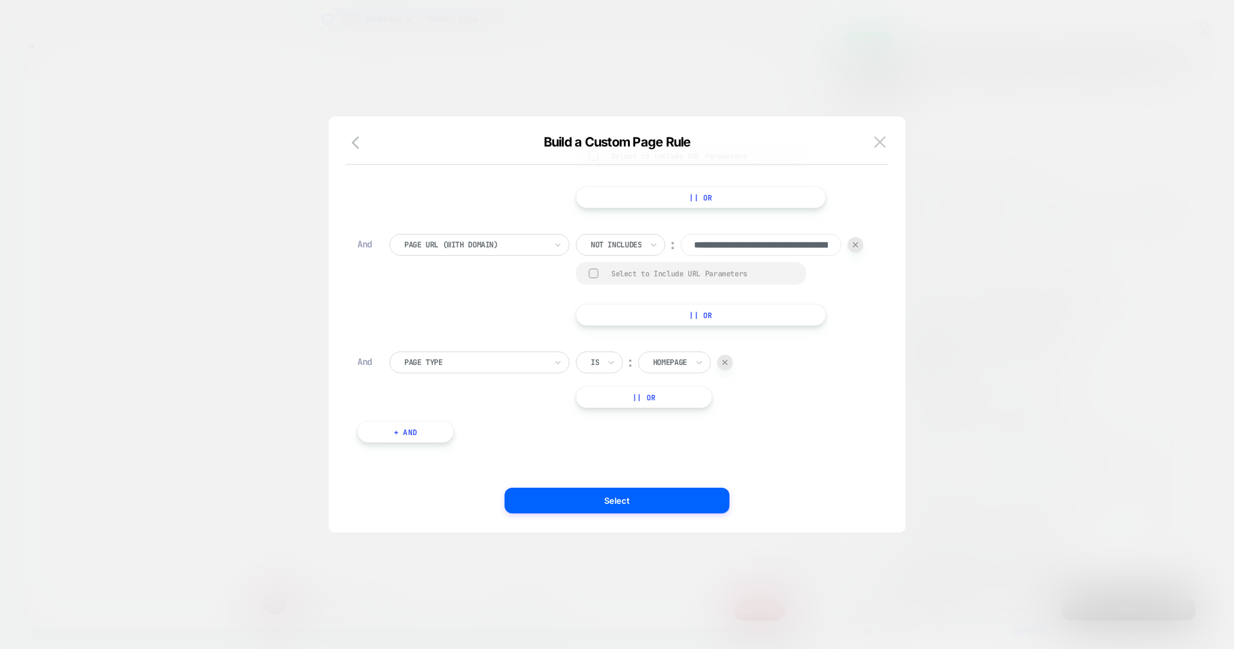
scroll to position [0, 1025]
click at [434, 368] on div at bounding box center [474, 363] width 141 height 12
type input "***"
click at [441, 479] on div "Page Url (WITH DOMAIN)" at bounding box center [485, 480] width 167 height 21
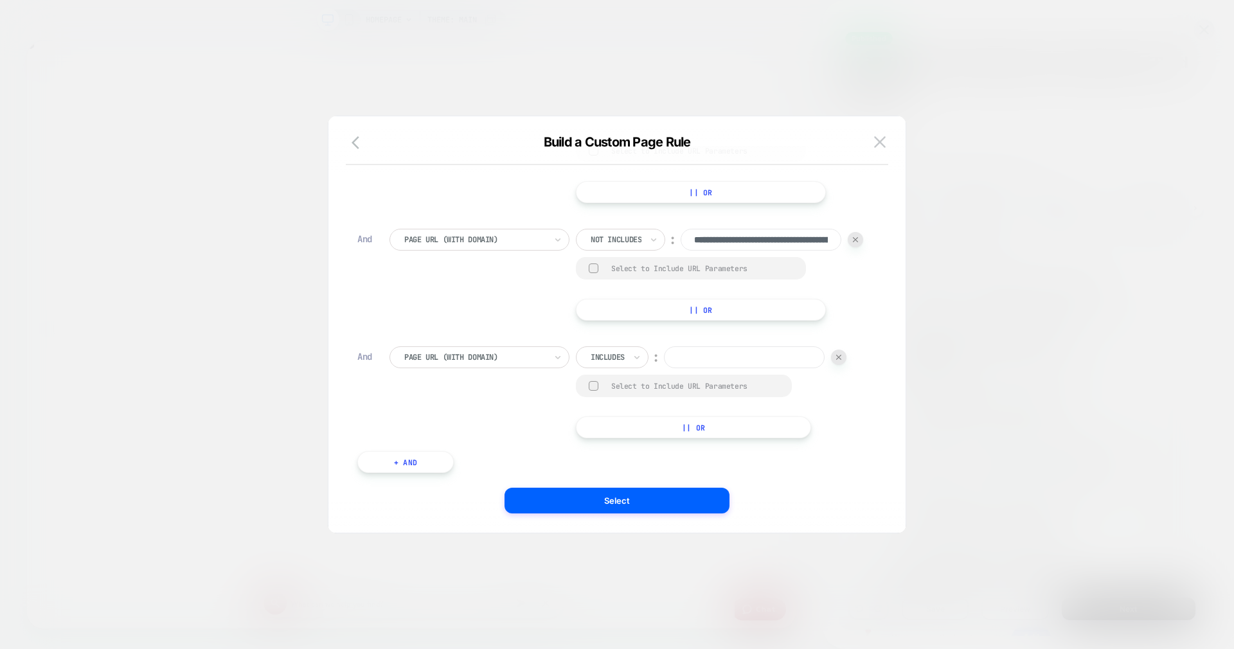
click at [619, 363] on div at bounding box center [607, 357] width 34 height 12
click at [633, 537] on div "Not includes" at bounding box center [631, 541] width 84 height 21
click at [680, 368] on input at bounding box center [760, 357] width 161 height 22
paste input "**********"
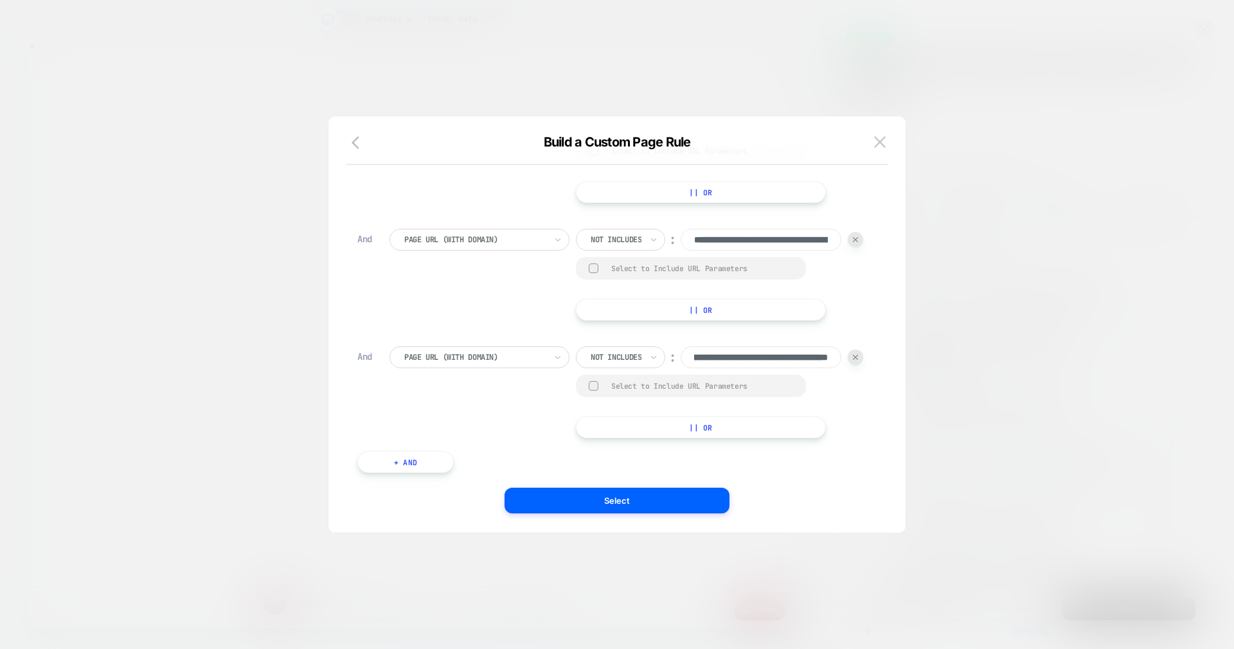
type input "**********"
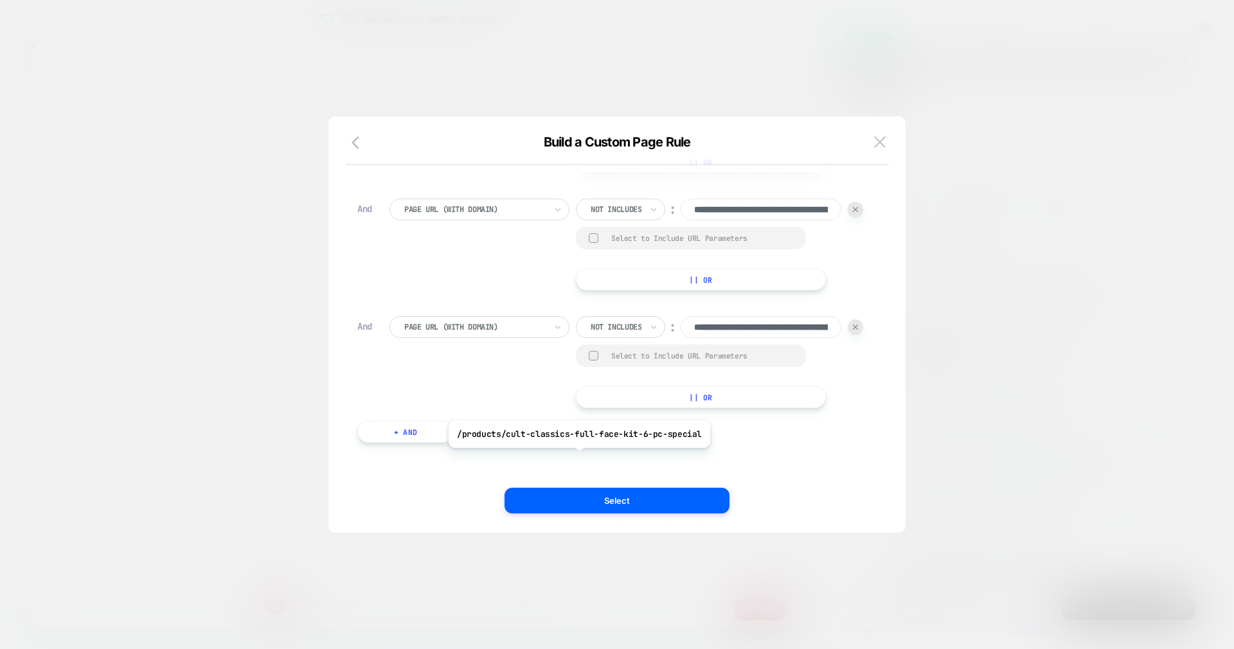
click at [377, 429] on button "+ And" at bounding box center [405, 432] width 96 height 22
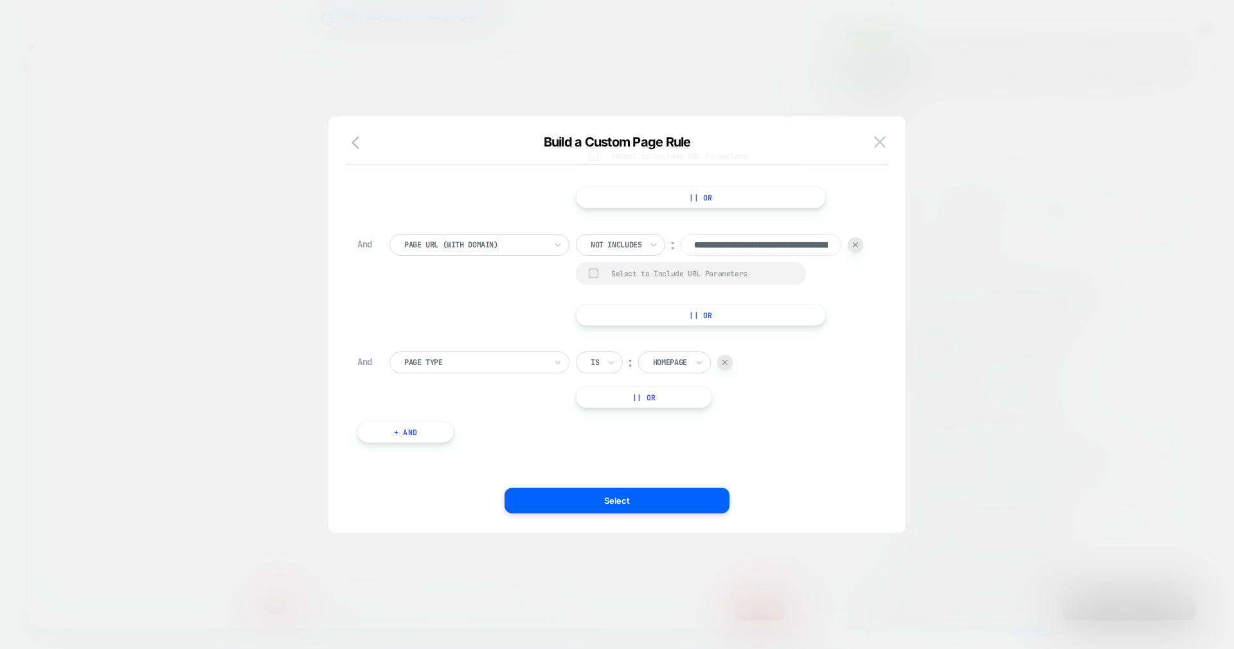
click at [454, 368] on div at bounding box center [474, 363] width 141 height 12
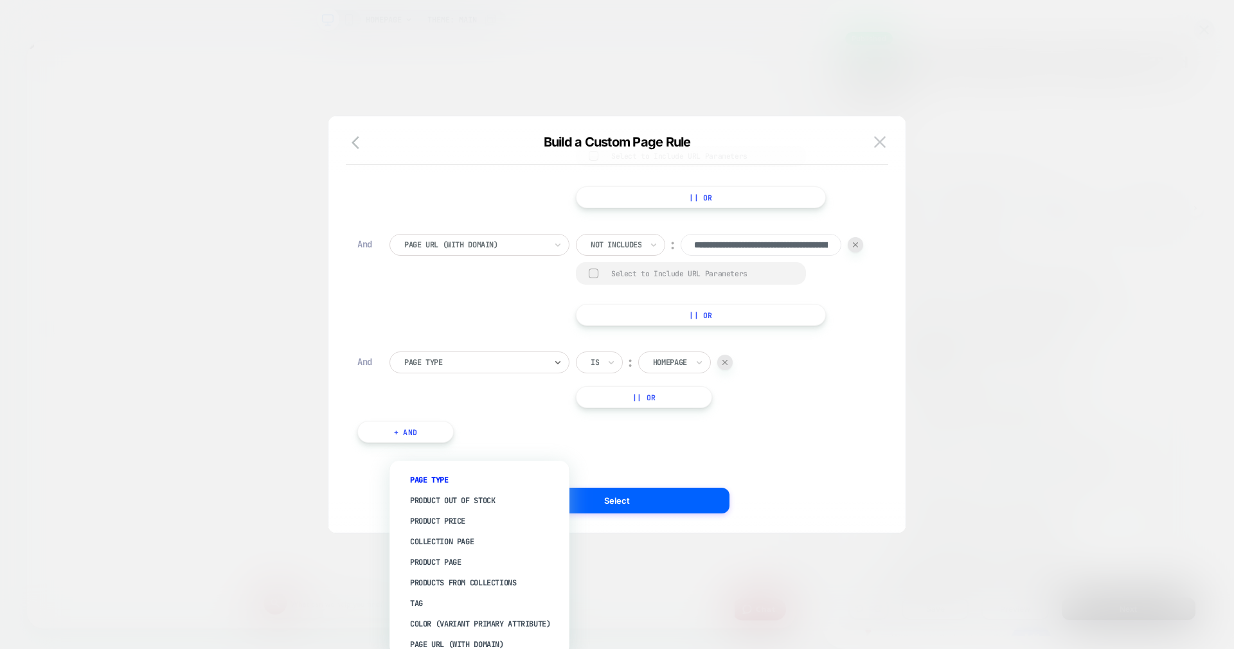
scroll to position [0, 0]
type input "***"
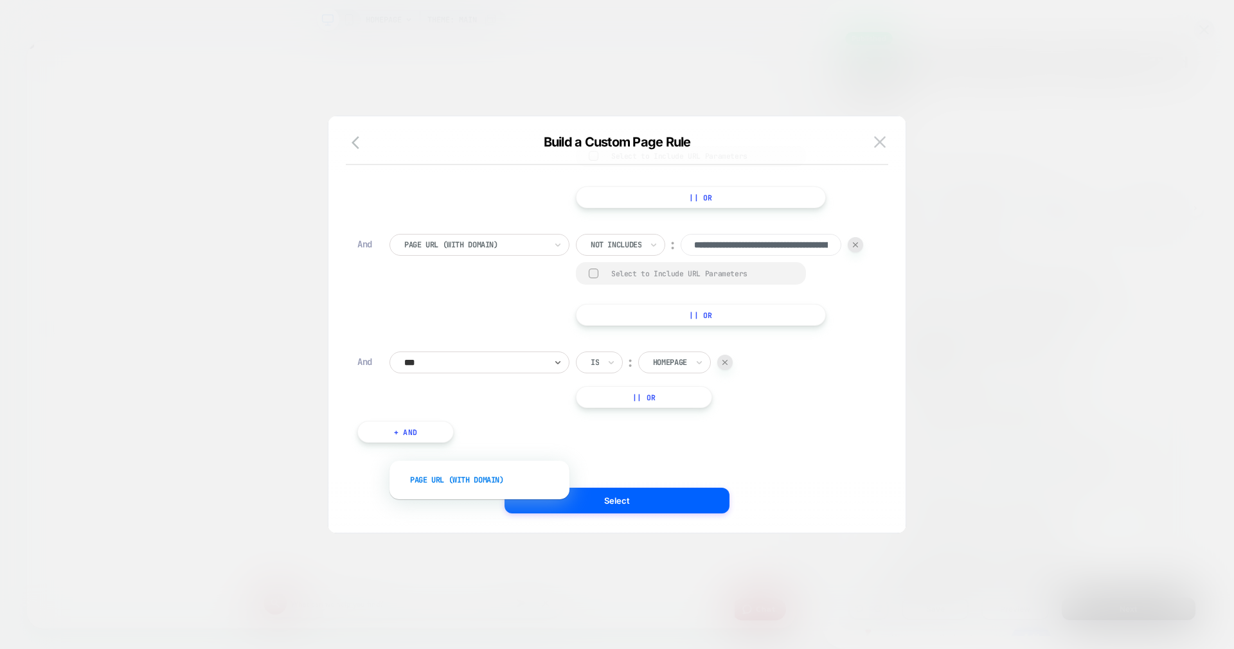
click at [448, 477] on div "Page Url (WITH DOMAIN)" at bounding box center [485, 480] width 167 height 21
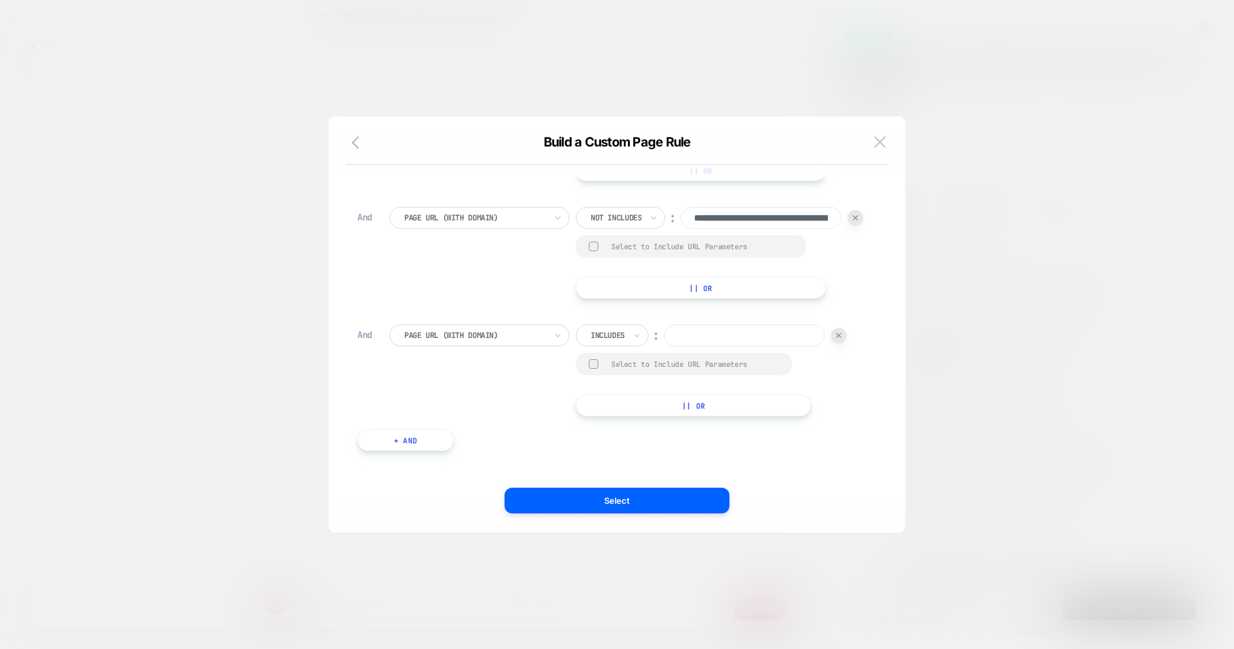
click at [612, 341] on div at bounding box center [607, 336] width 34 height 12
click at [616, 341] on div at bounding box center [607, 336] width 34 height 12
click at [637, 539] on div "Not includes" at bounding box center [631, 541] width 84 height 21
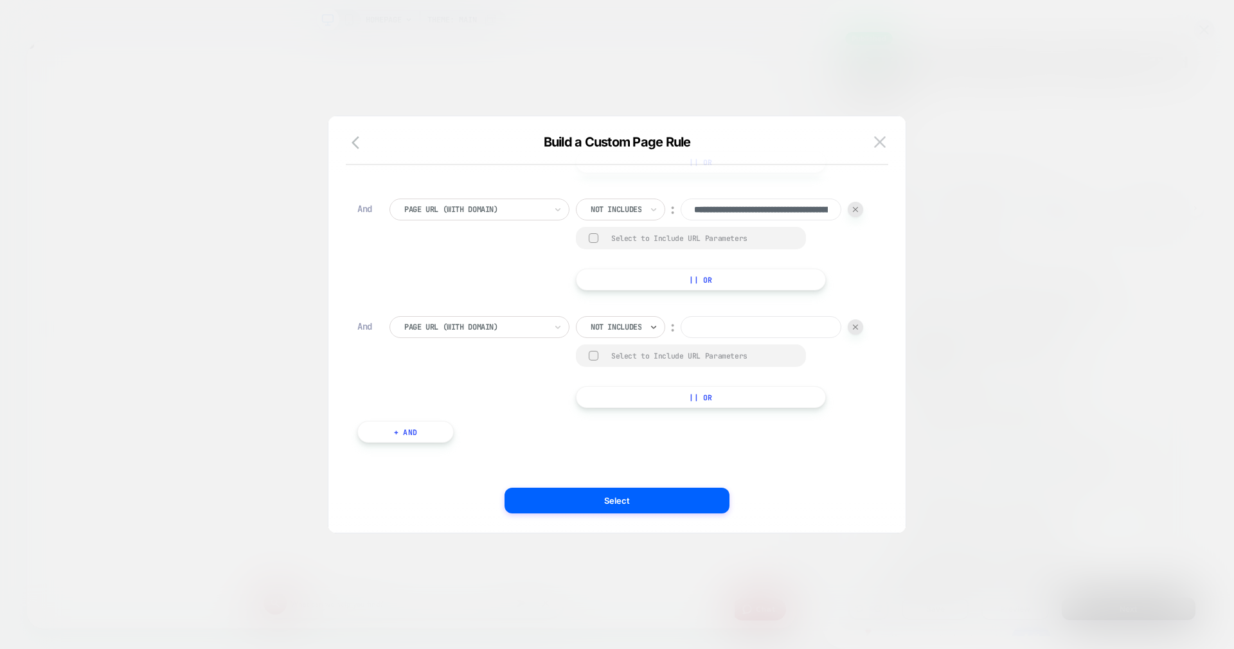
click at [680, 322] on input at bounding box center [760, 327] width 161 height 22
click at [680, 328] on input at bounding box center [760, 327] width 161 height 22
paste input "**********"
type input "**********"
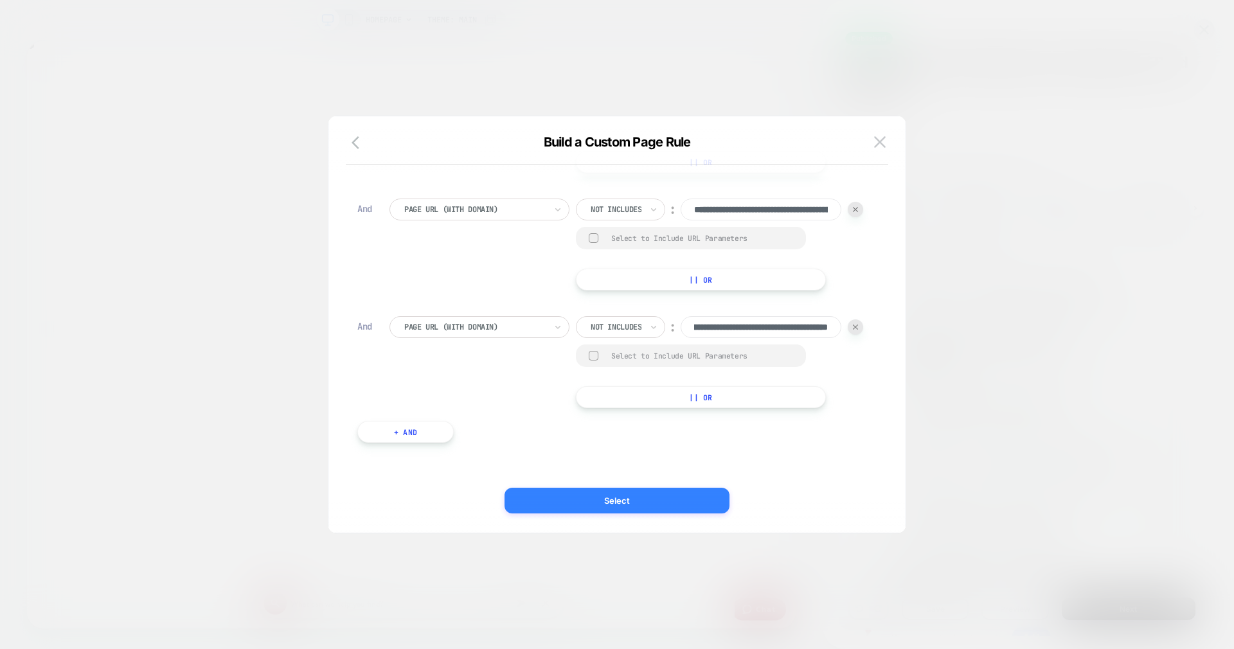
click at [619, 498] on button "Select" at bounding box center [616, 501] width 225 height 26
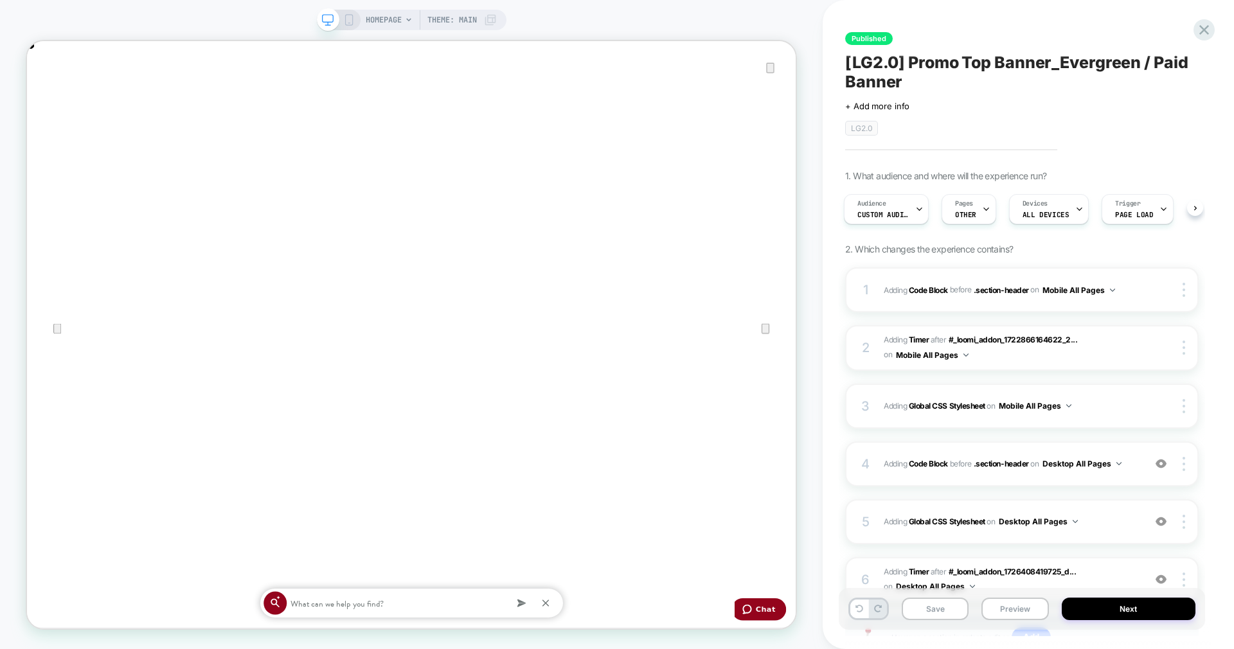
scroll to position [0, 2050]
click at [1040, 210] on span "ALL DEVICES" at bounding box center [1045, 214] width 46 height 9
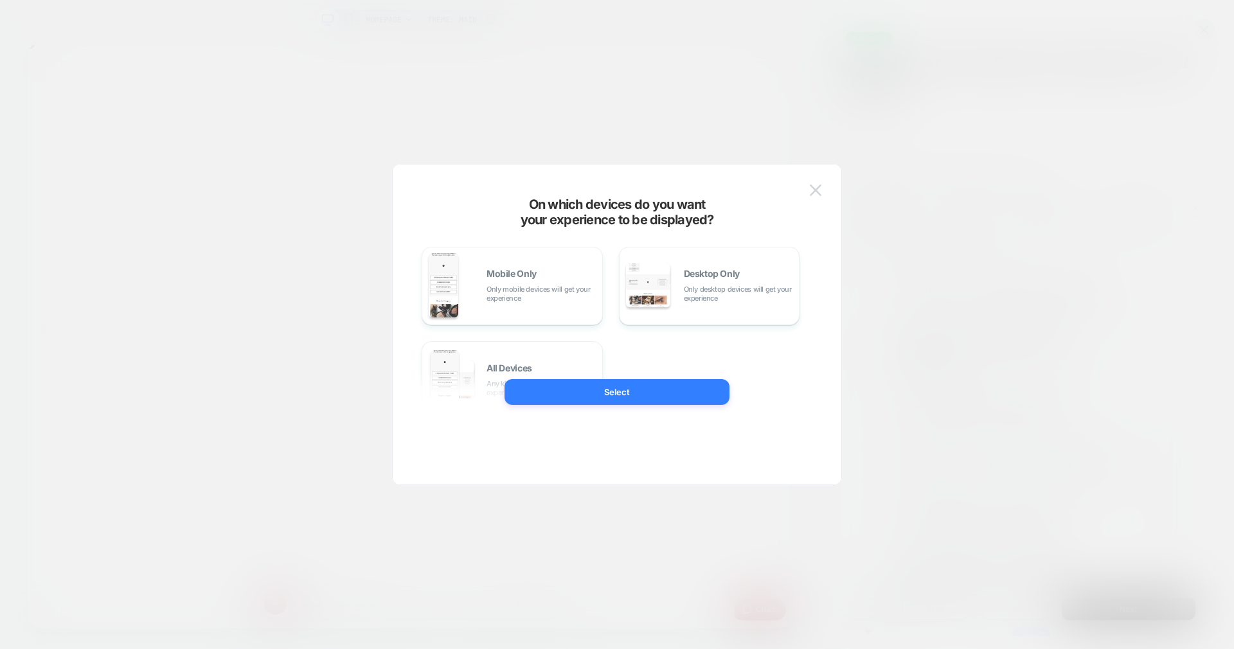
click at [1064, 111] on div at bounding box center [617, 324] width 1234 height 649
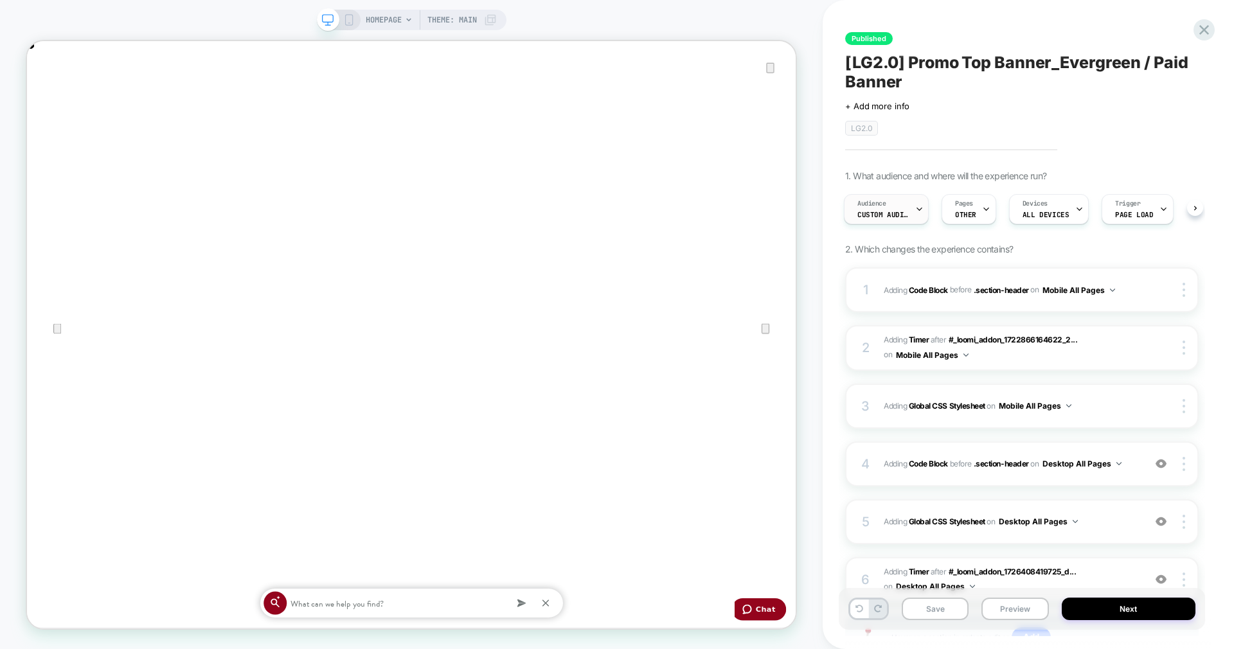
click at [889, 215] on span "Custom Audience" at bounding box center [882, 214] width 51 height 9
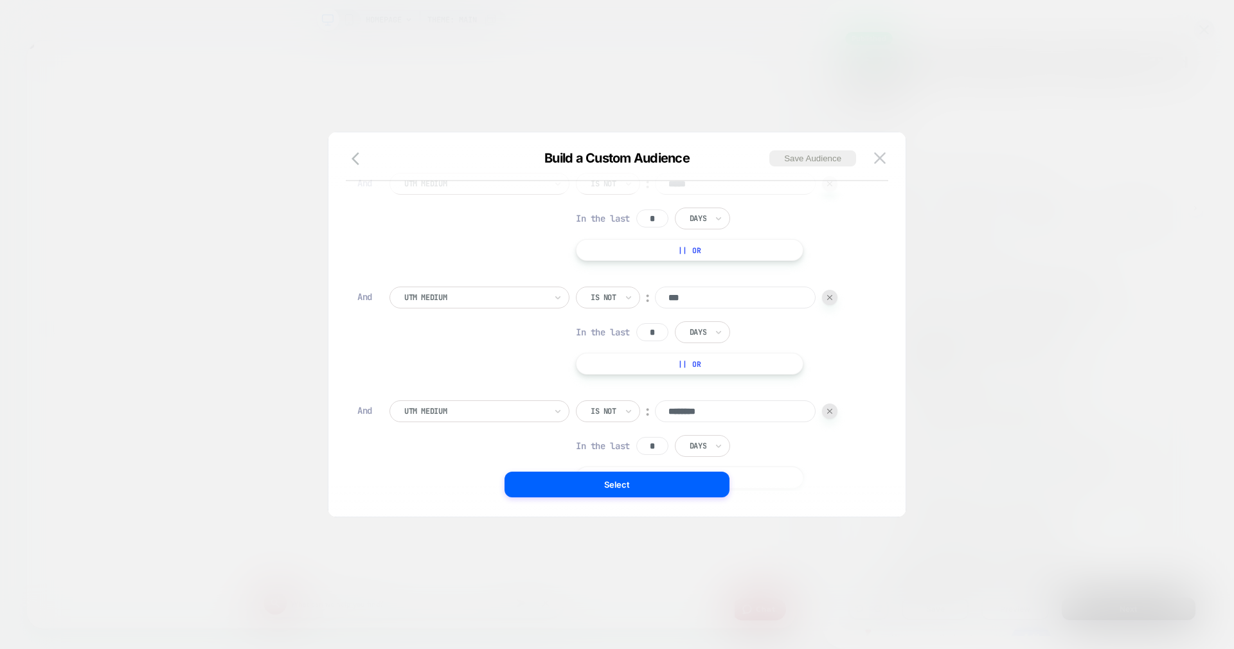
scroll to position [362, 0]
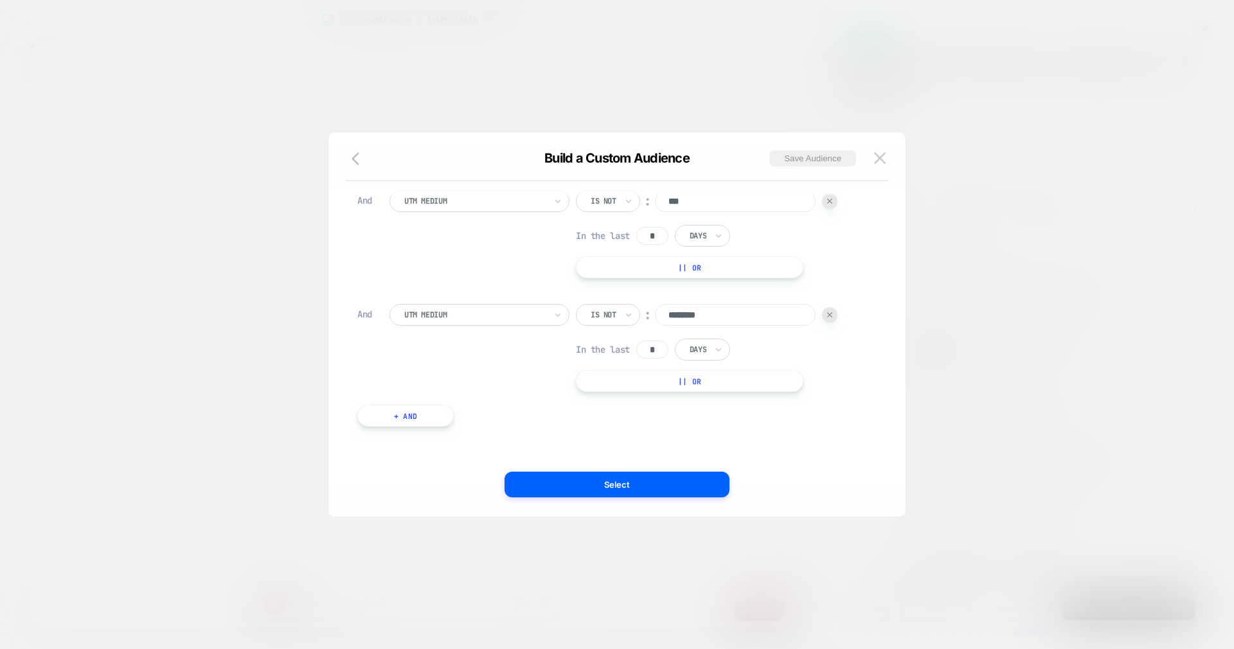
click at [396, 425] on button "+ And" at bounding box center [405, 416] width 96 height 22
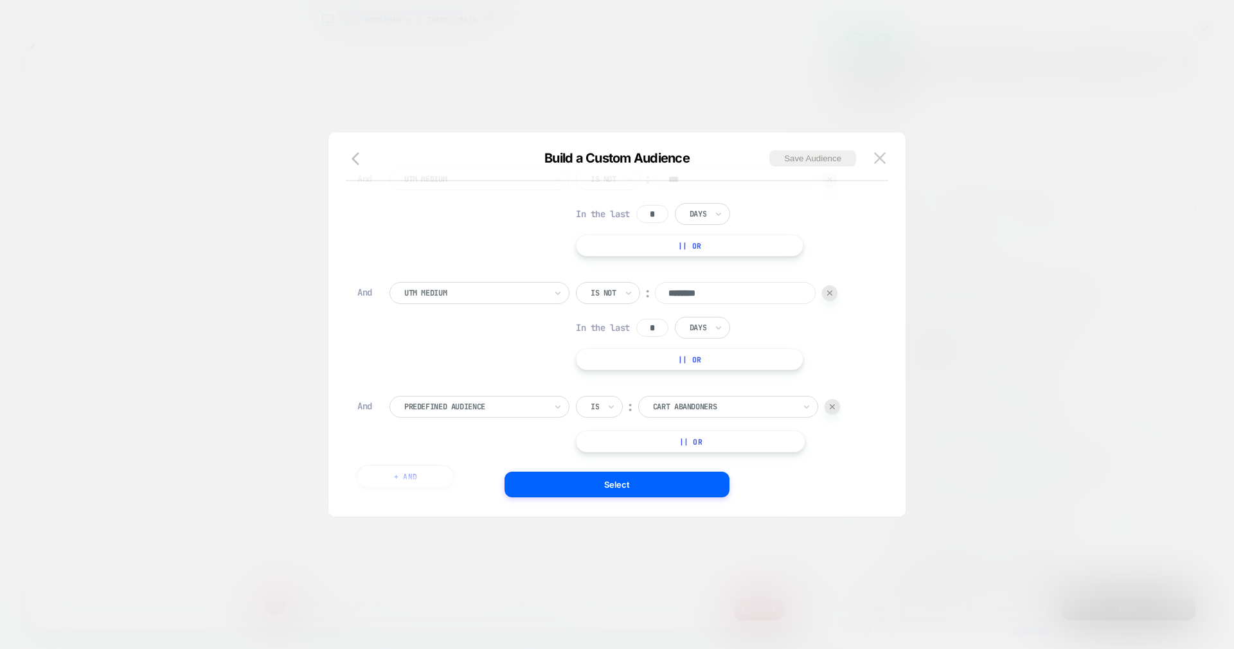
click at [469, 412] on div at bounding box center [474, 407] width 141 height 12
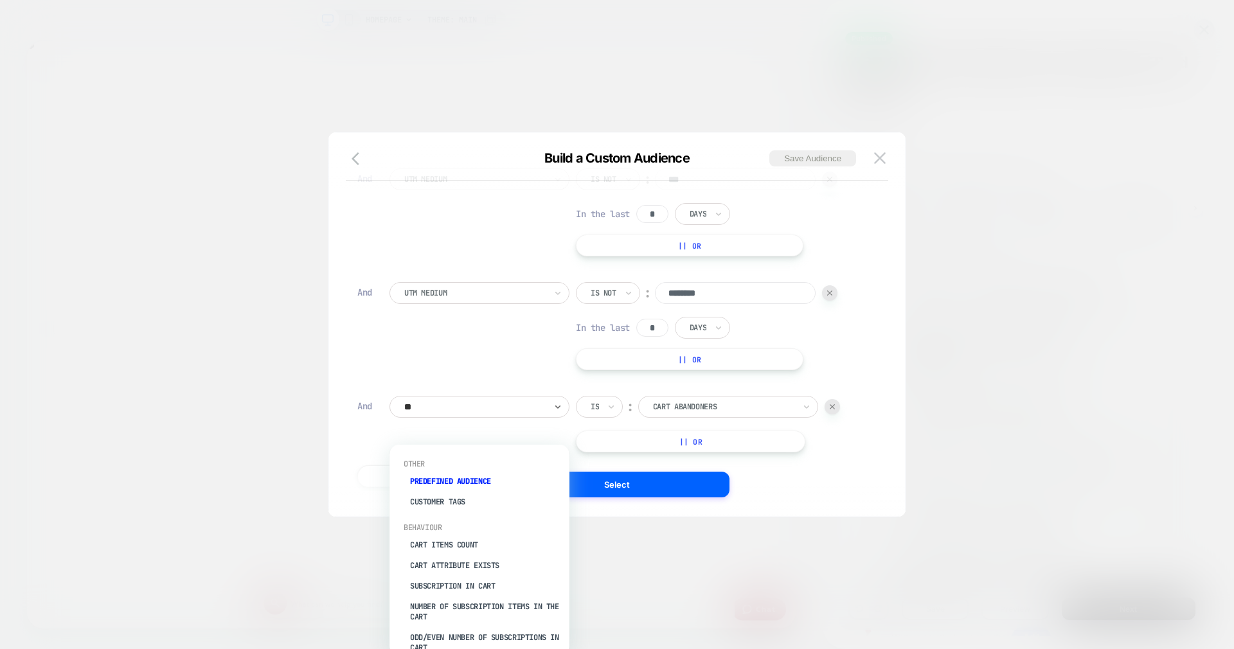
type input "***"
click at [454, 483] on div "UTM Source" at bounding box center [485, 481] width 167 height 21
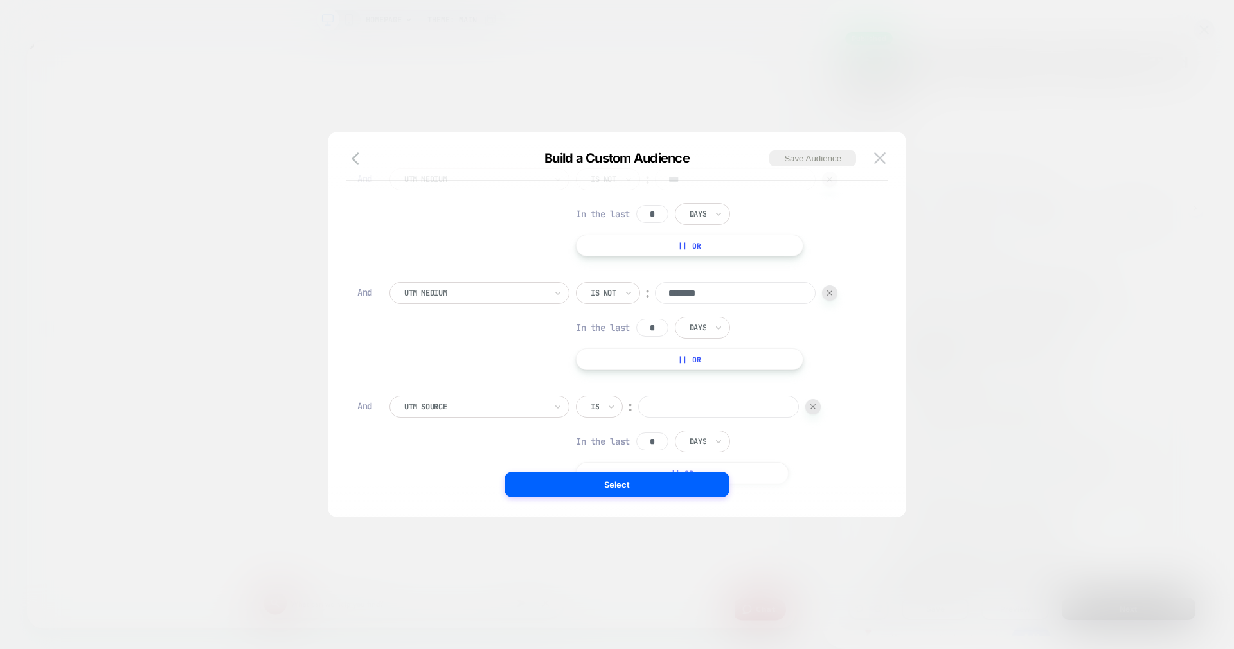
click at [605, 418] on div "Is" at bounding box center [599, 407] width 47 height 22
click at [619, 486] on div "Is not" at bounding box center [631, 484] width 84 height 21
click at [704, 418] on input at bounding box center [735, 407] width 161 height 22
type input "********"
drag, startPoint x: 637, startPoint y: 481, endPoint x: 813, endPoint y: 586, distance: 205.2
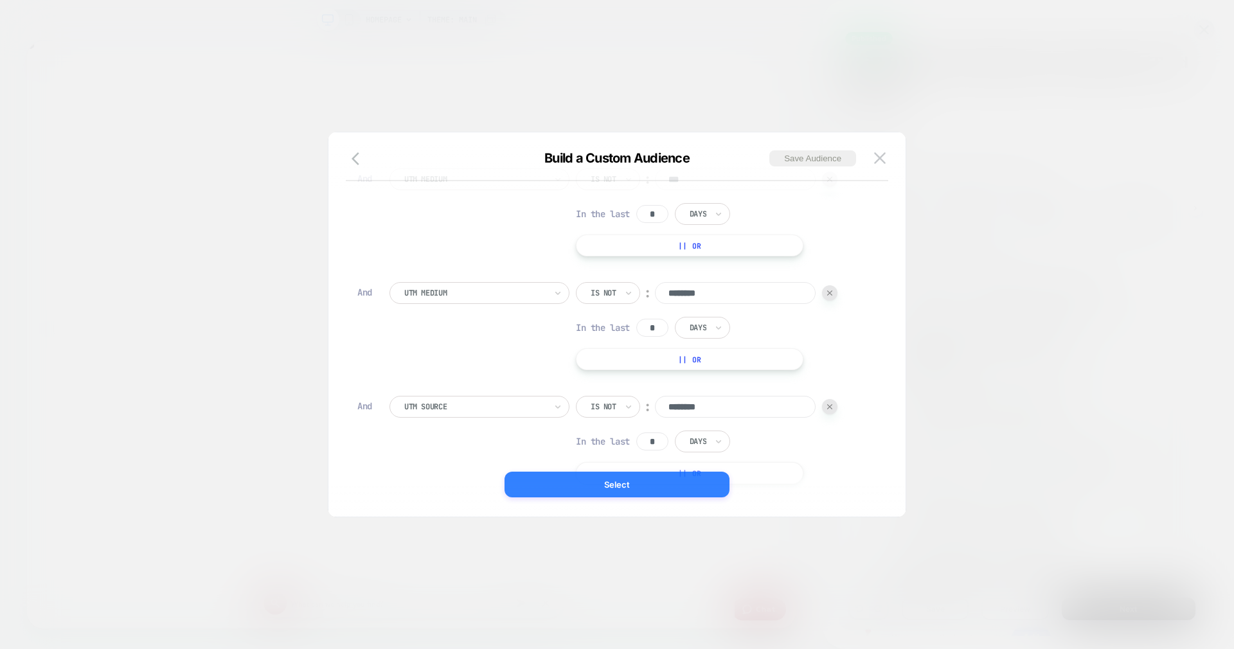
click at [637, 481] on button "Select" at bounding box center [616, 485] width 225 height 26
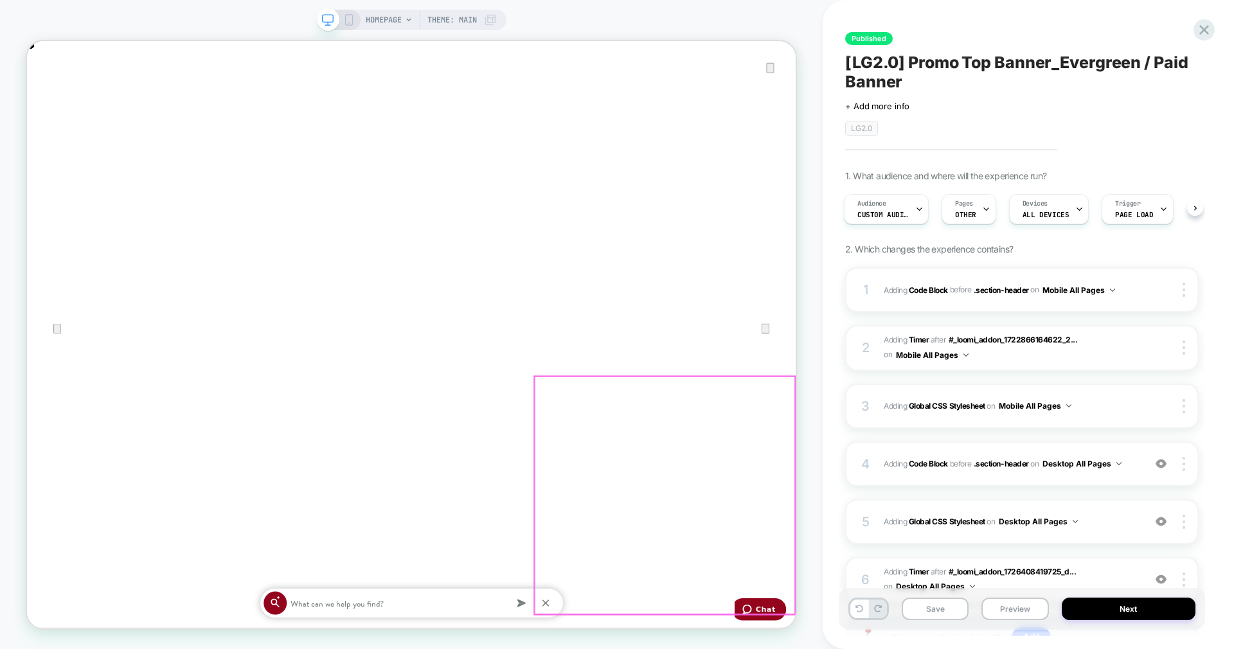
scroll to position [0, 2050]
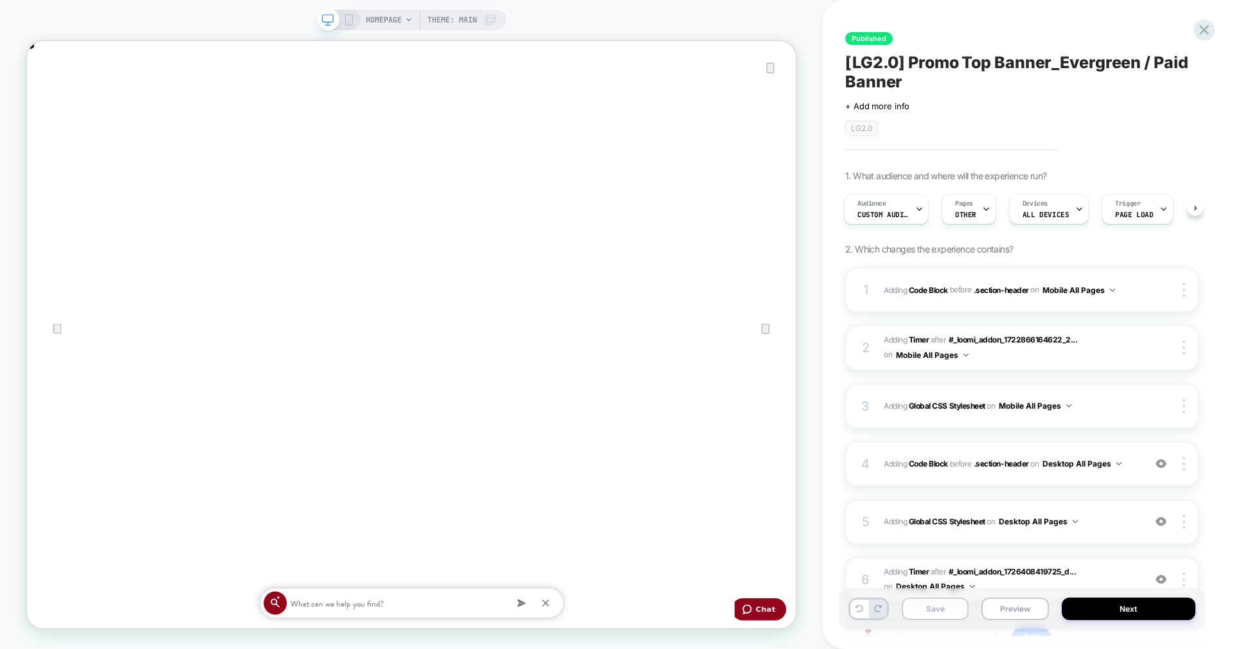
click at [926, 603] on button "Save" at bounding box center [934, 609] width 67 height 22
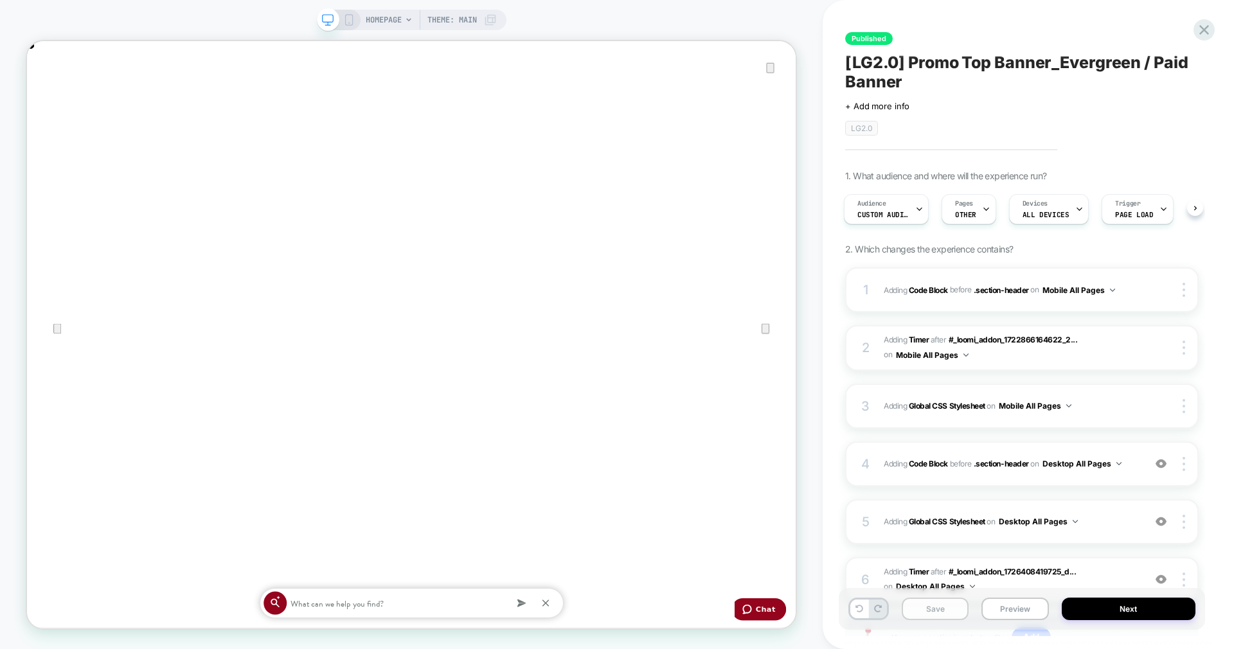
click at [926, 603] on button "Save" at bounding box center [934, 609] width 67 height 22
click at [1128, 613] on button "Next" at bounding box center [1128, 609] width 134 height 22
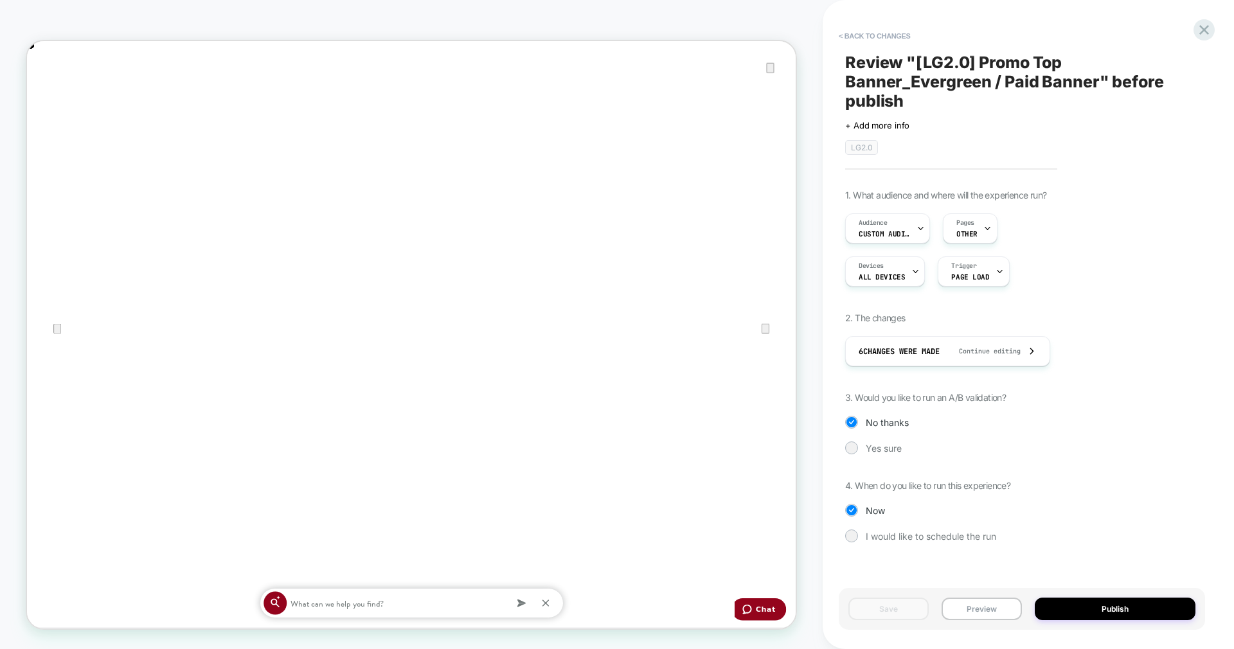
click at [1128, 613] on button "Publish" at bounding box center [1114, 609] width 161 height 22
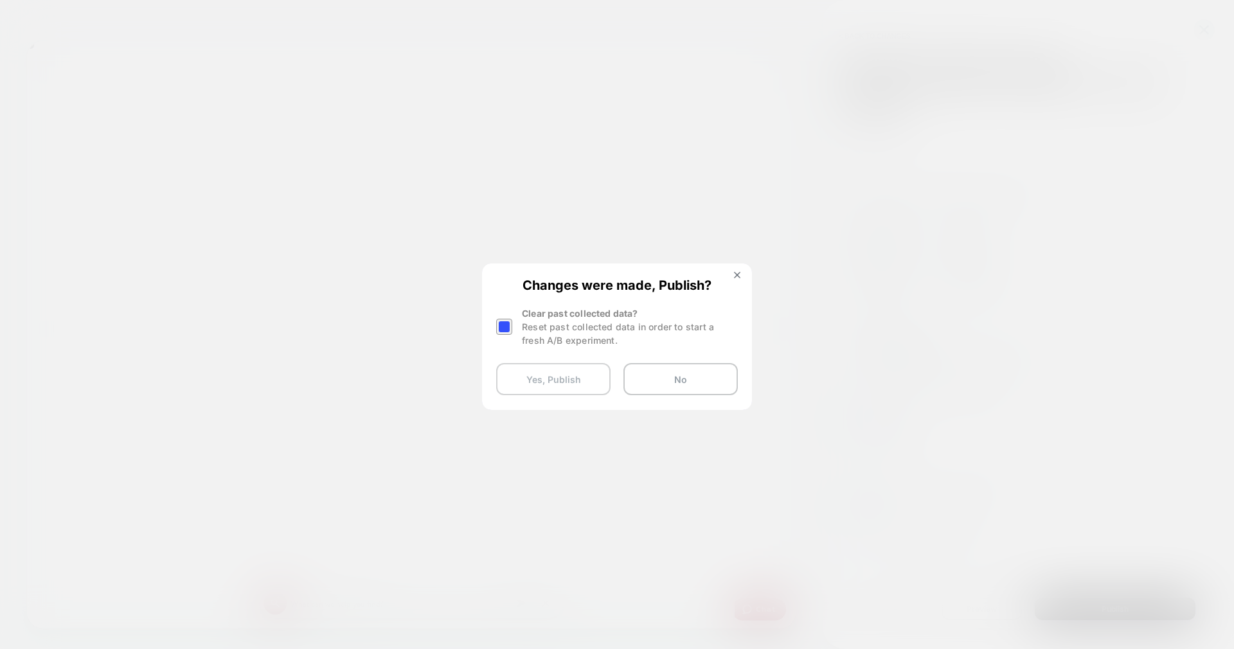
click at [535, 375] on button "Yes, Publish" at bounding box center [553, 379] width 114 height 32
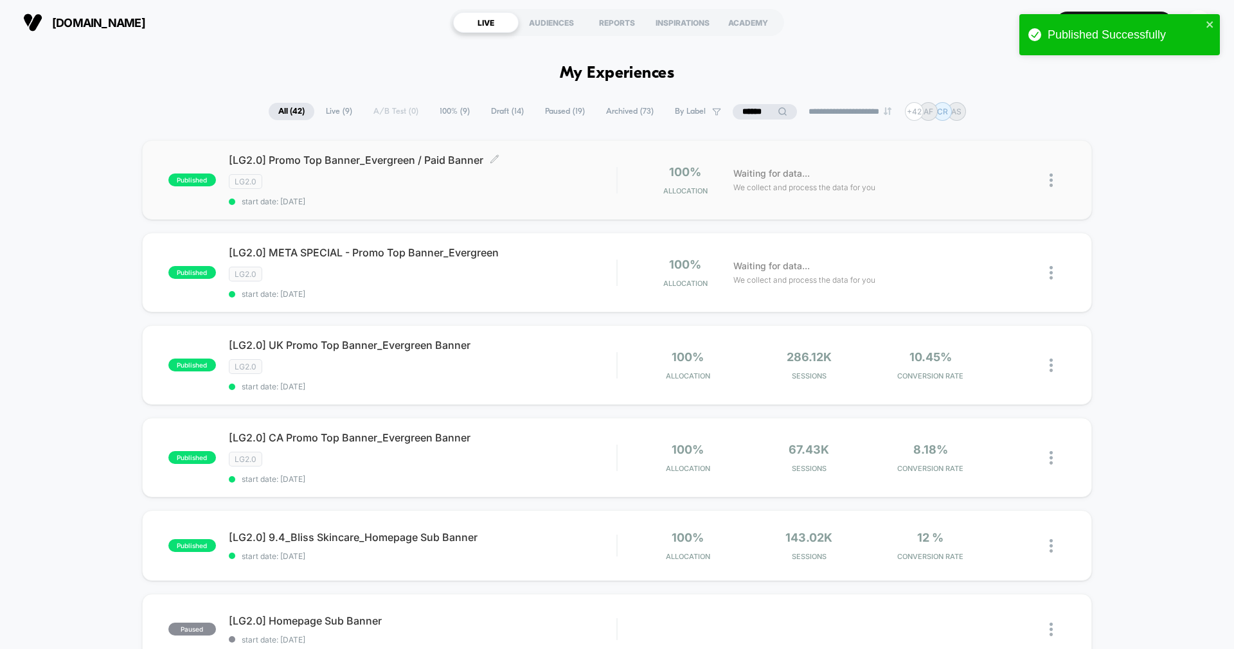
click at [478, 184] on div "LG2.0" at bounding box center [422, 181] width 387 height 15
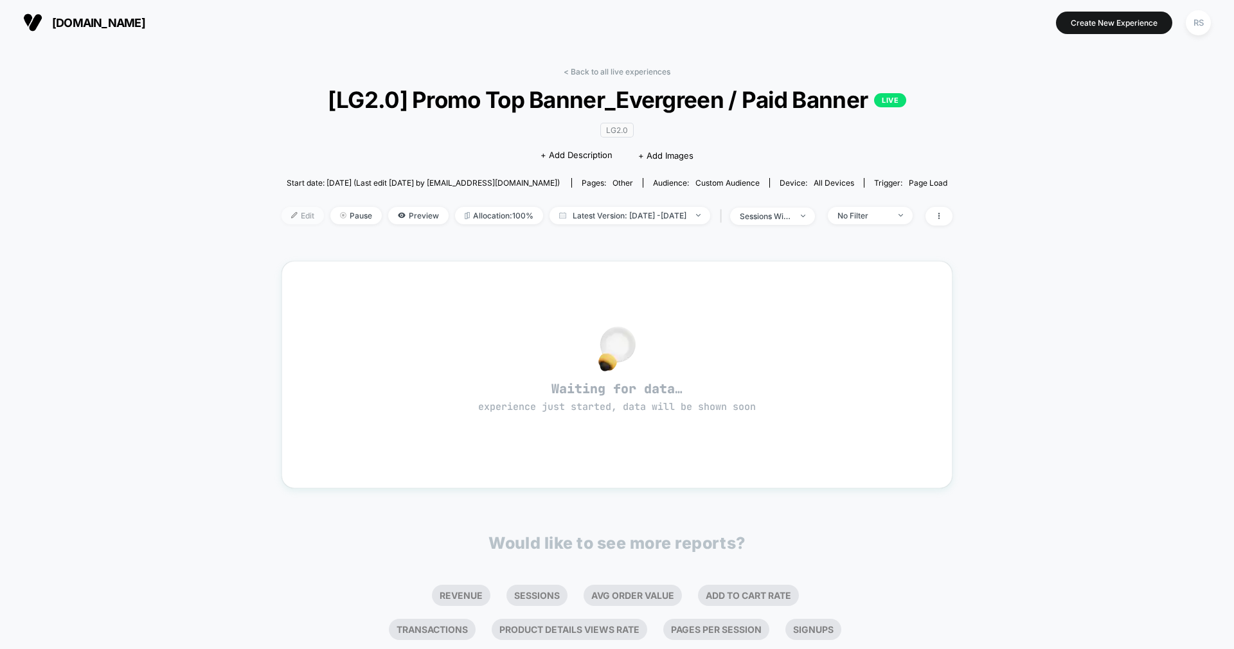
click at [288, 211] on span "Edit" at bounding box center [302, 215] width 42 height 17
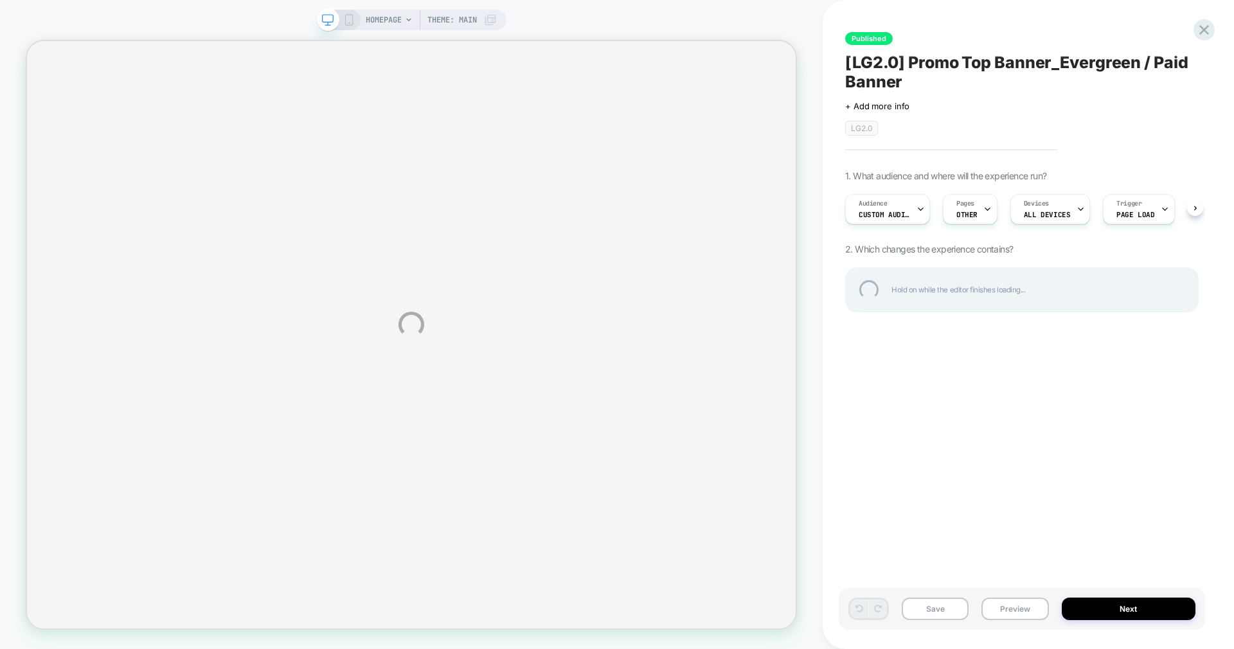
scroll to position [0, 1]
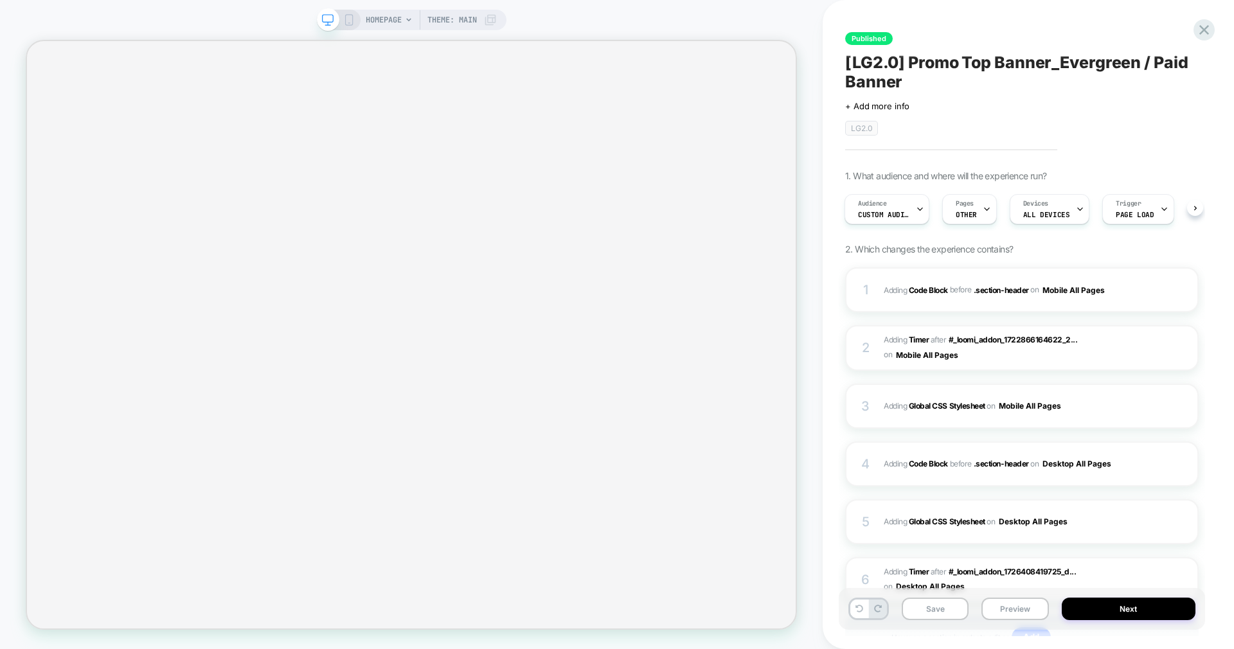
click at [895, 210] on span "Custom Audience" at bounding box center [883, 214] width 51 height 9
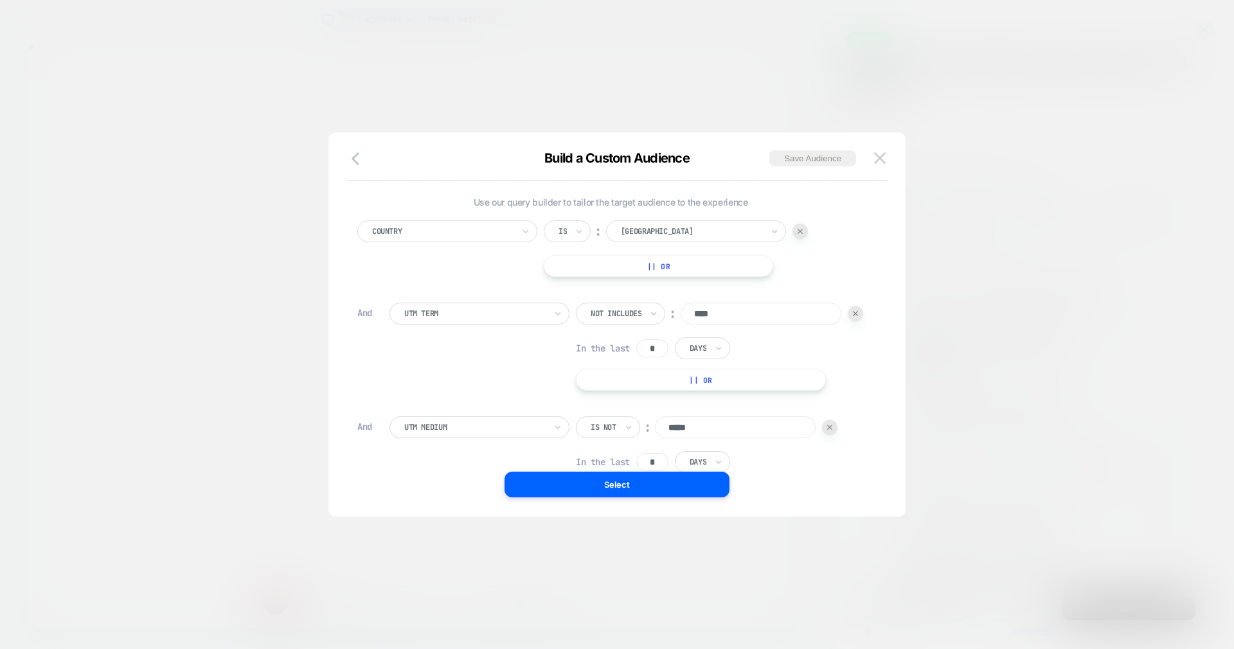
scroll to position [302, 0]
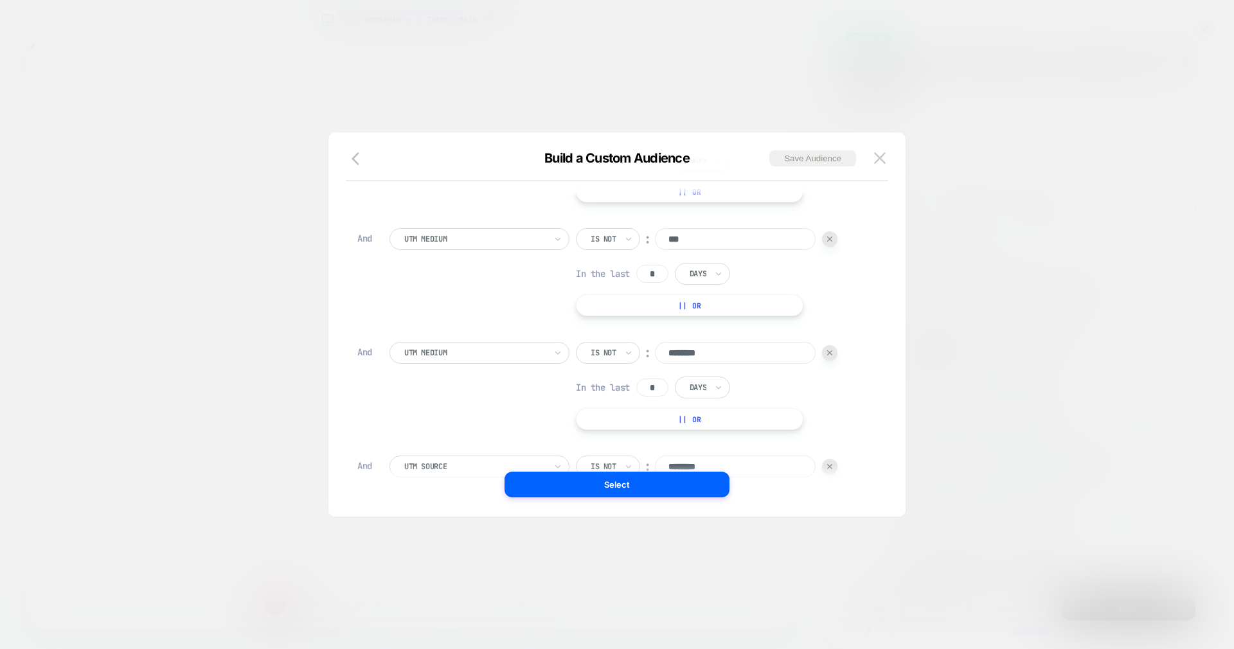
click at [832, 464] on img at bounding box center [829, 466] width 5 height 5
click at [643, 483] on button "Select" at bounding box center [616, 485] width 225 height 26
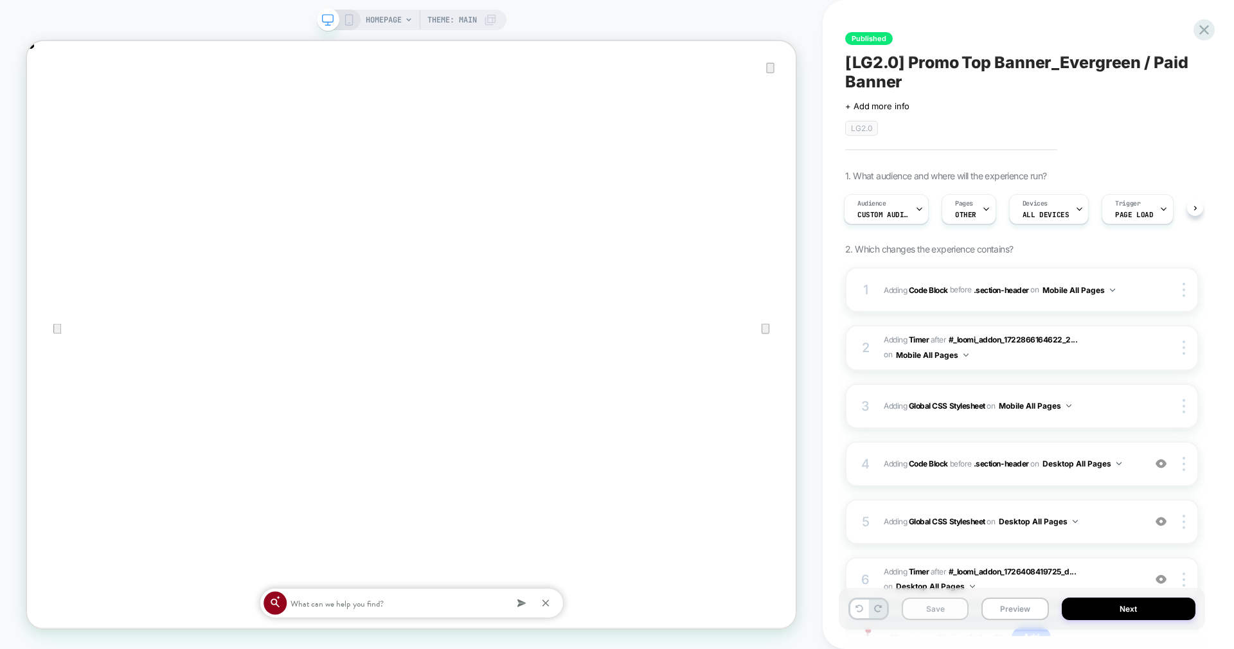
click at [928, 602] on button "Save" at bounding box center [934, 609] width 67 height 22
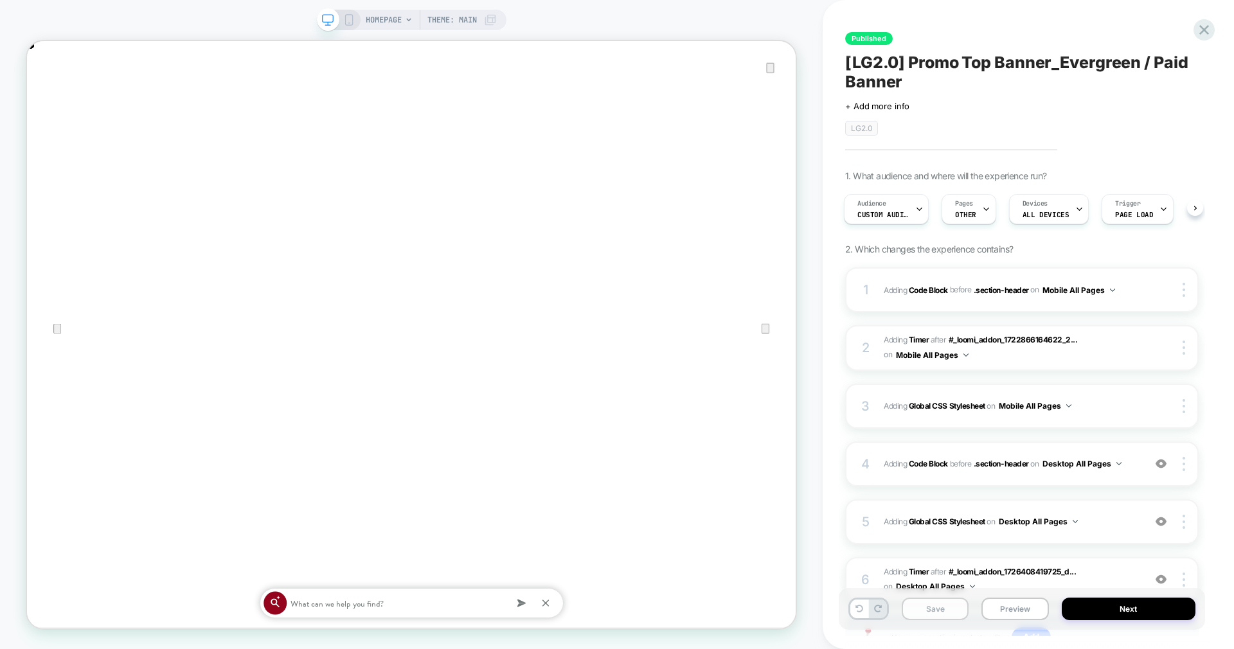
scroll to position [0, 0]
click at [928, 602] on button "Save" at bounding box center [934, 609] width 67 height 22
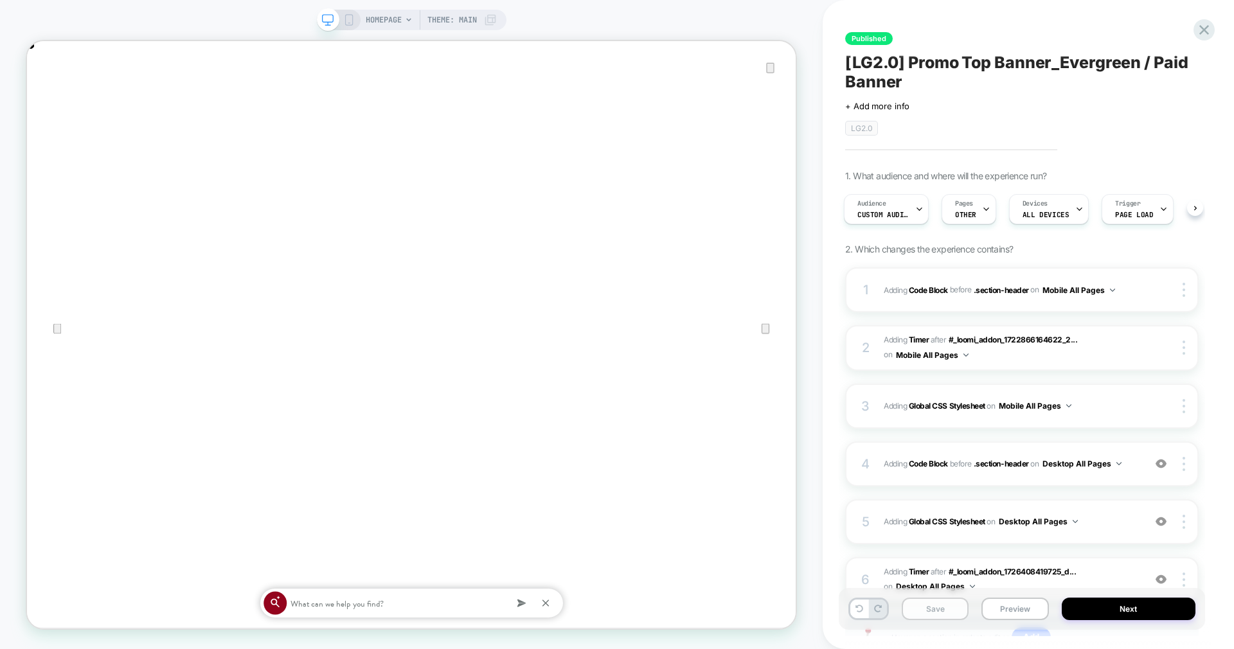
click at [928, 602] on button "Save" at bounding box center [934, 609] width 67 height 22
click at [928, 606] on button "Save" at bounding box center [934, 609] width 67 height 22
click at [927, 608] on button "Save" at bounding box center [934, 609] width 67 height 22
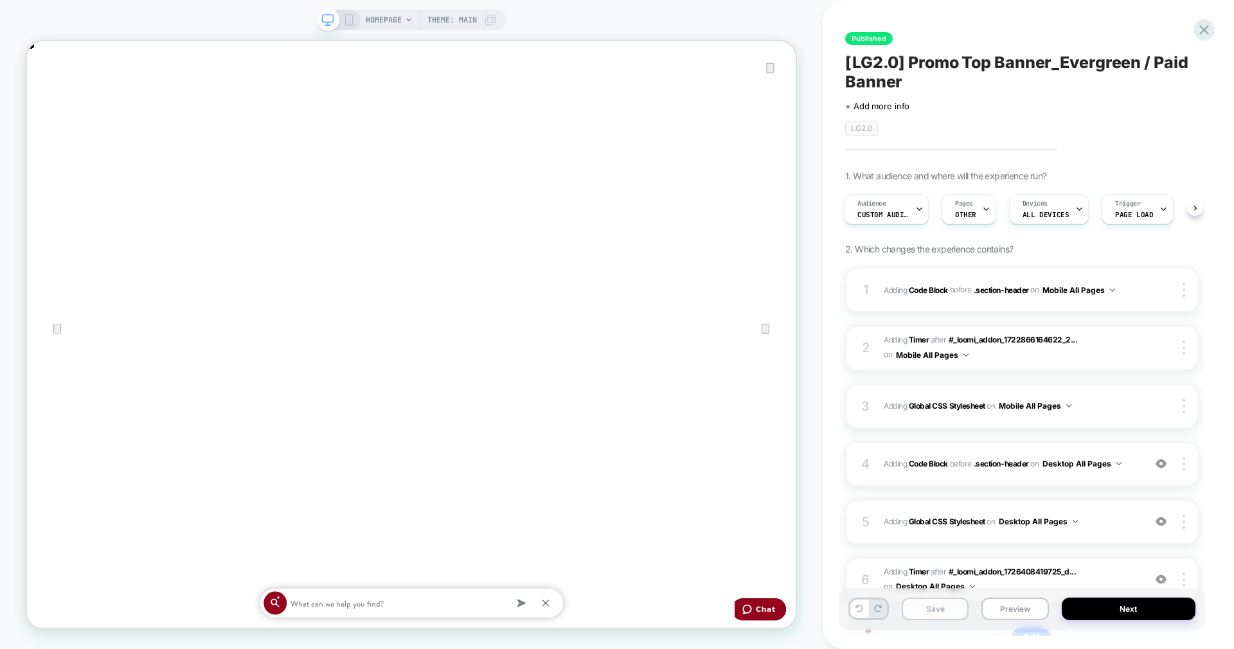
click at [927, 608] on button "Save" at bounding box center [934, 609] width 67 height 22
click at [1113, 608] on button "Next" at bounding box center [1128, 609] width 134 height 22
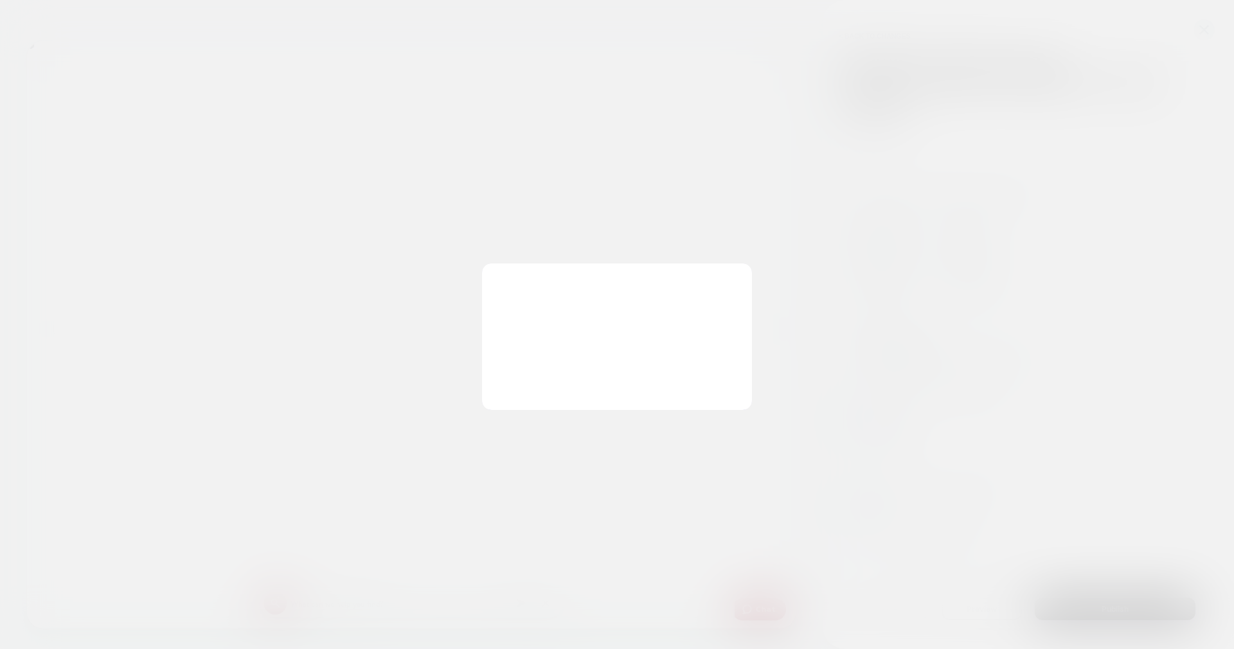
scroll to position [0, 1025]
click at [558, 381] on button "Yes, Publish" at bounding box center [553, 379] width 114 height 32
click at [571, 375] on button "Yes, Publish" at bounding box center [553, 379] width 114 height 32
